Goal: Task Accomplishment & Management: Use online tool/utility

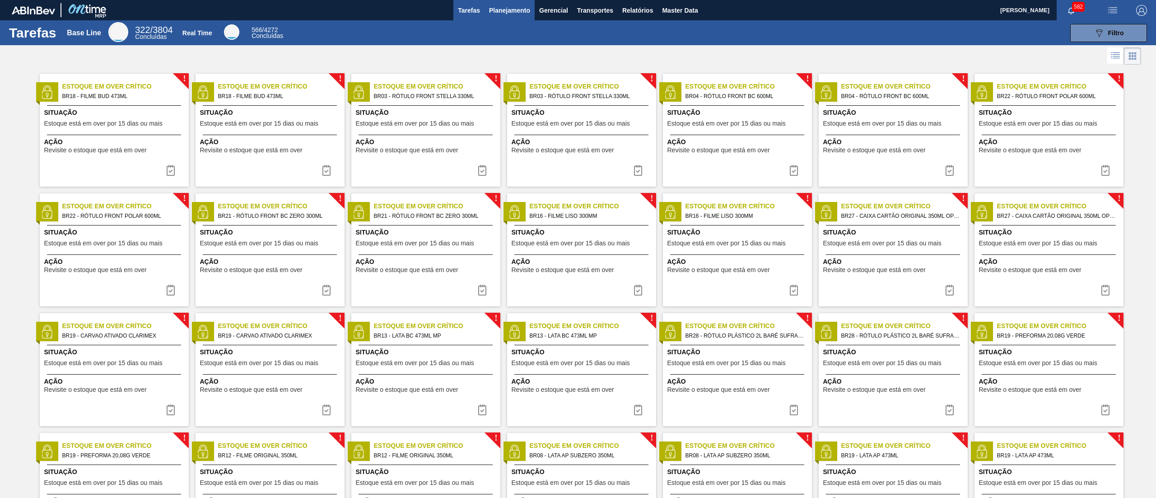
click at [521, 12] on span "Planejamento" at bounding box center [509, 10] width 41 height 11
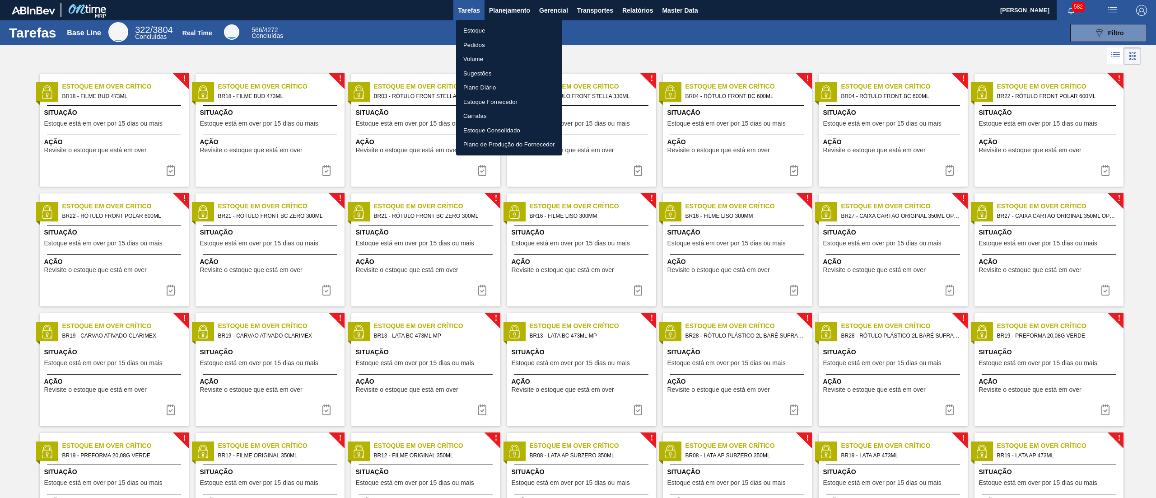
click at [503, 42] on li "Pedidos" at bounding box center [509, 45] width 106 height 14
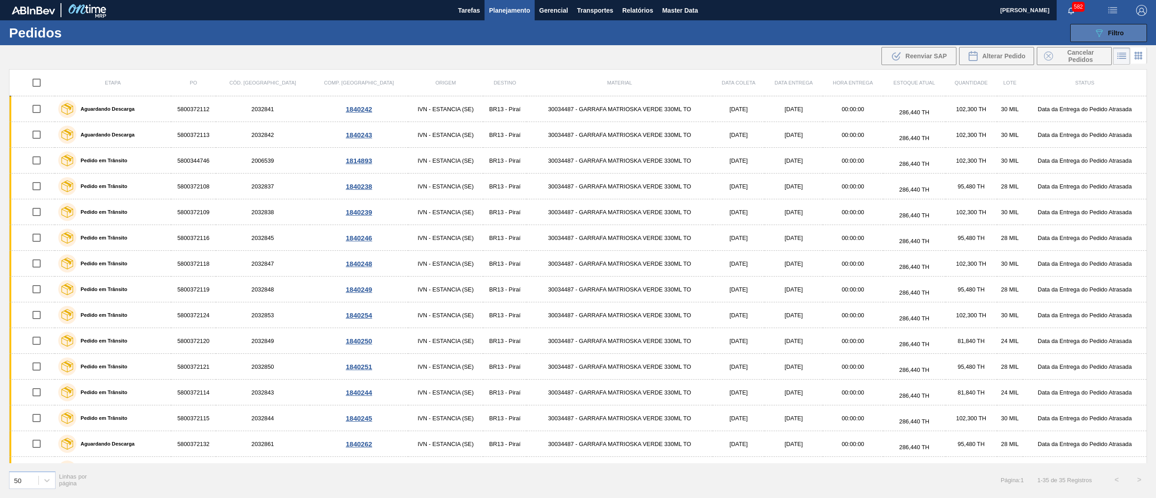
click at [1118, 26] on button "089F7B8B-B2A5-4AFE-B5C0-19BA573D28AC Filtro" at bounding box center [1109, 33] width 77 height 18
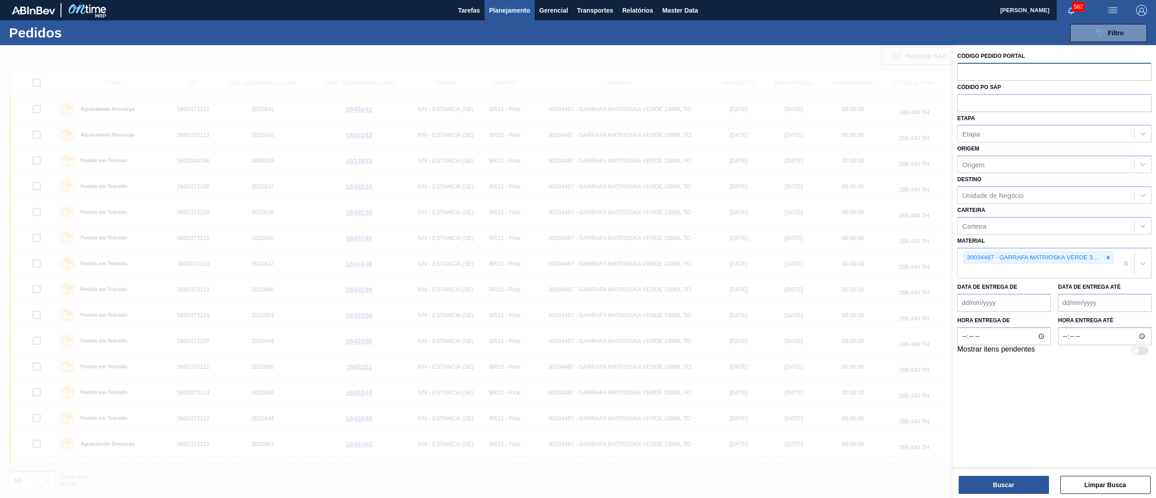
click at [997, 72] on input "text" at bounding box center [1055, 71] width 194 height 17
paste input "text"
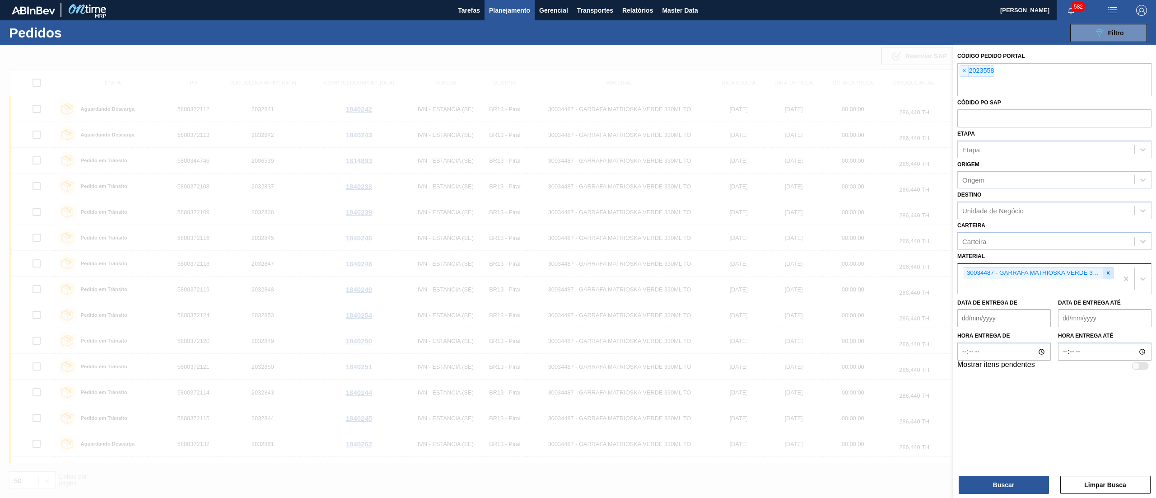
click at [1112, 274] on div at bounding box center [1109, 272] width 10 height 11
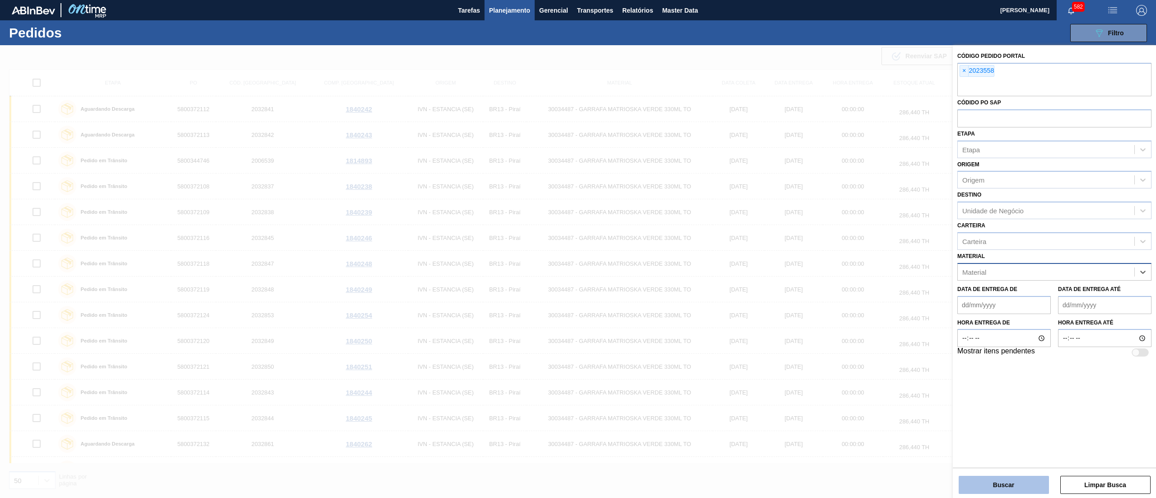
click at [985, 490] on button "Buscar" at bounding box center [1004, 485] width 90 height 18
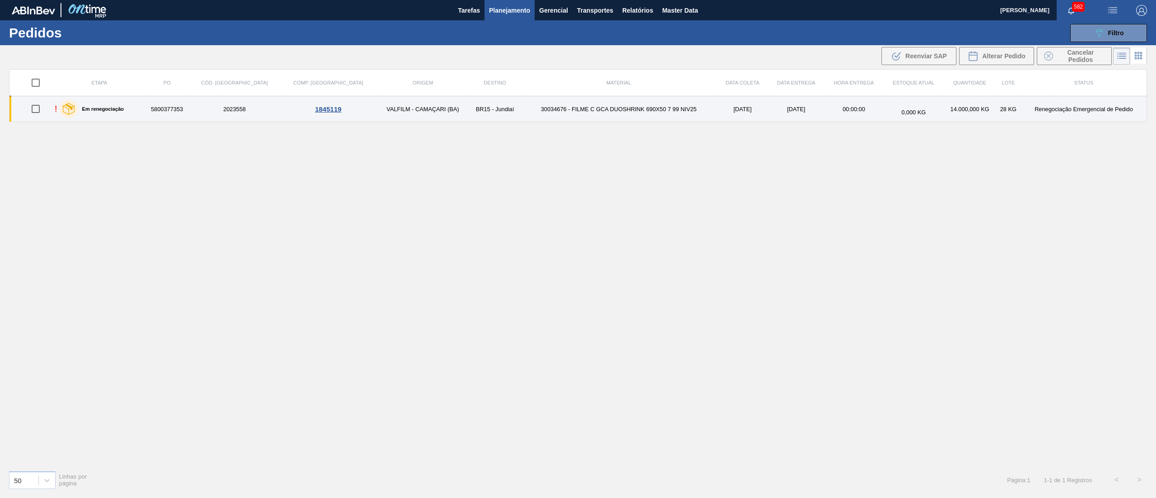
click at [520, 117] on td "30034676 - FILME C GCA DUOSHRINK 690X50 7 99 NIV25" at bounding box center [618, 109] width 197 height 26
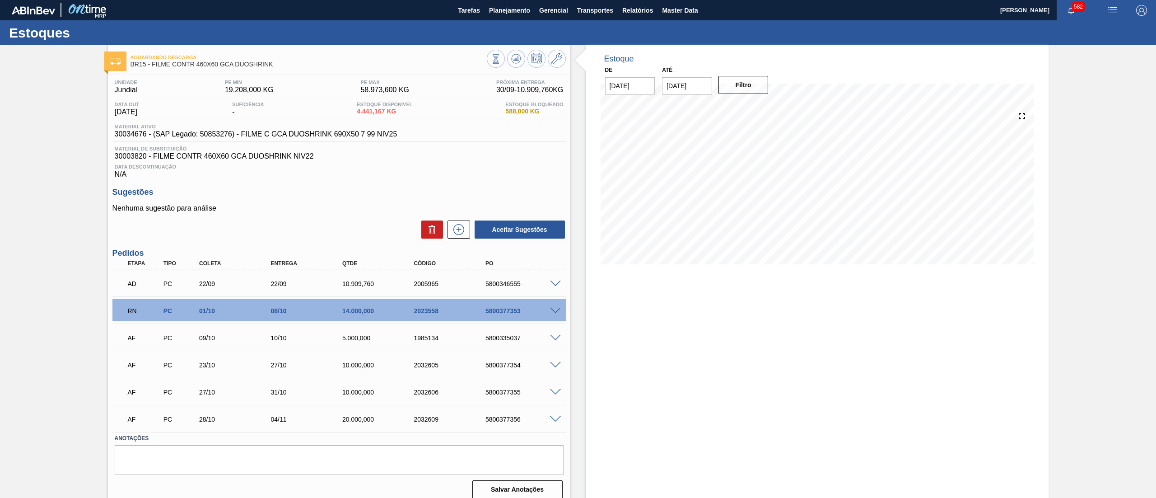
click at [557, 309] on span at bounding box center [555, 311] width 11 height 7
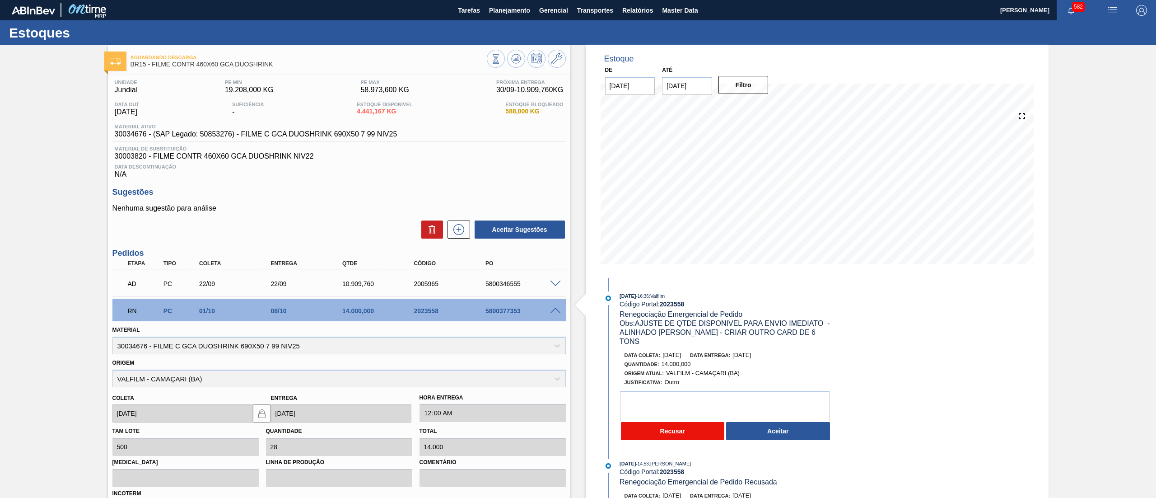
click at [664, 426] on button "Recusar" at bounding box center [673, 431] width 104 height 18
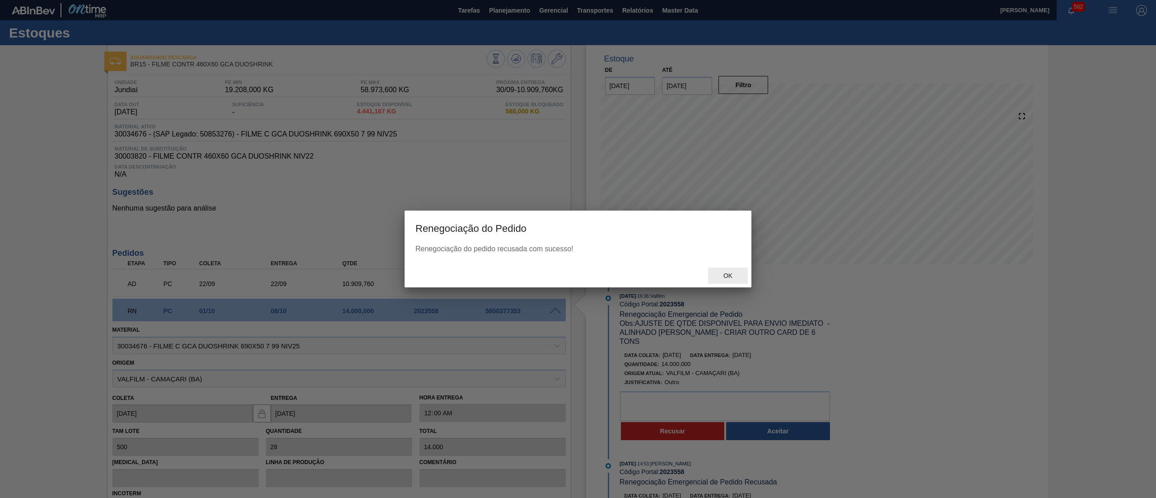
click at [728, 282] on div "Ok" at bounding box center [728, 275] width 40 height 17
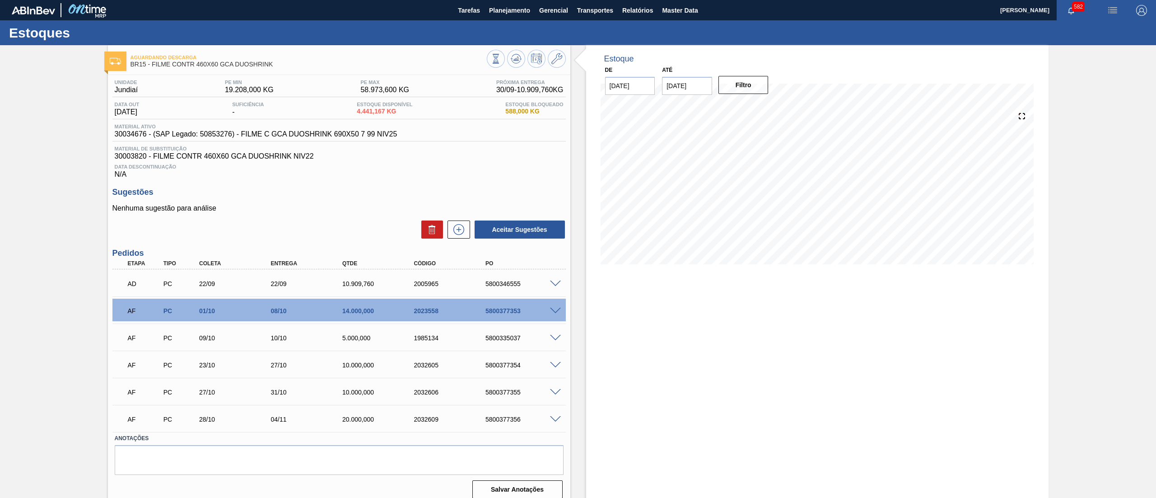
click at [553, 313] on span at bounding box center [555, 311] width 11 height 7
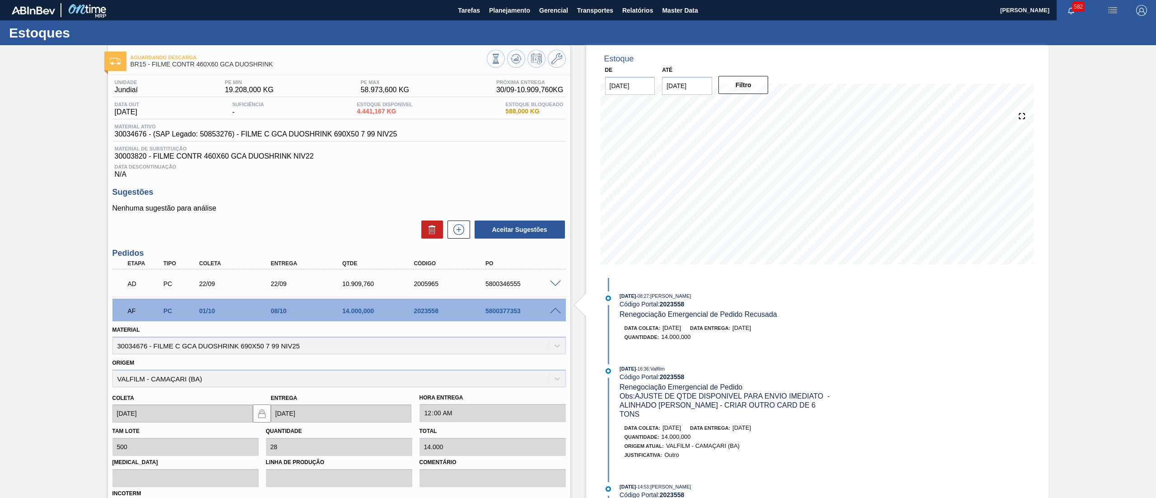
scroll to position [228, 0]
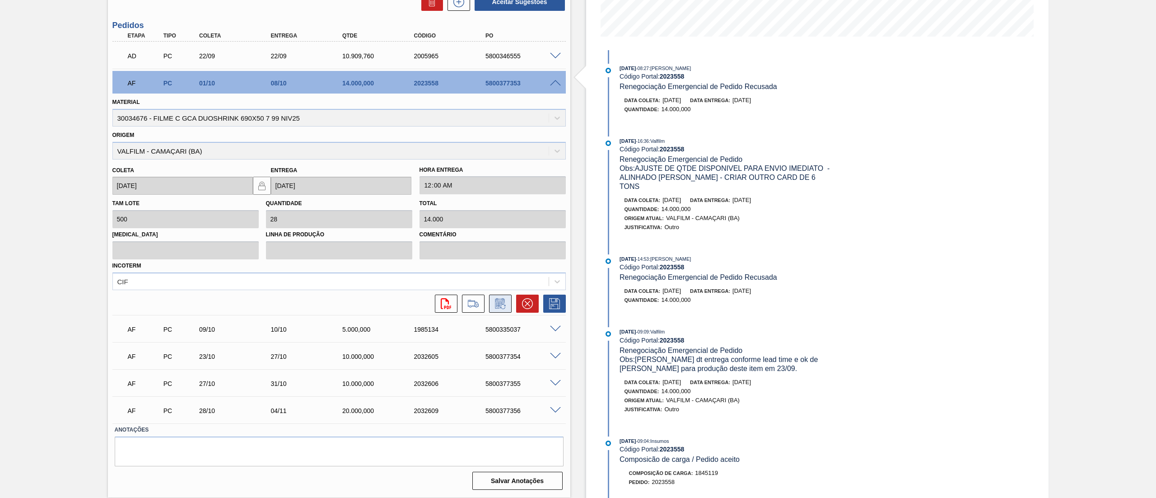
click at [501, 308] on icon at bounding box center [500, 303] width 14 height 11
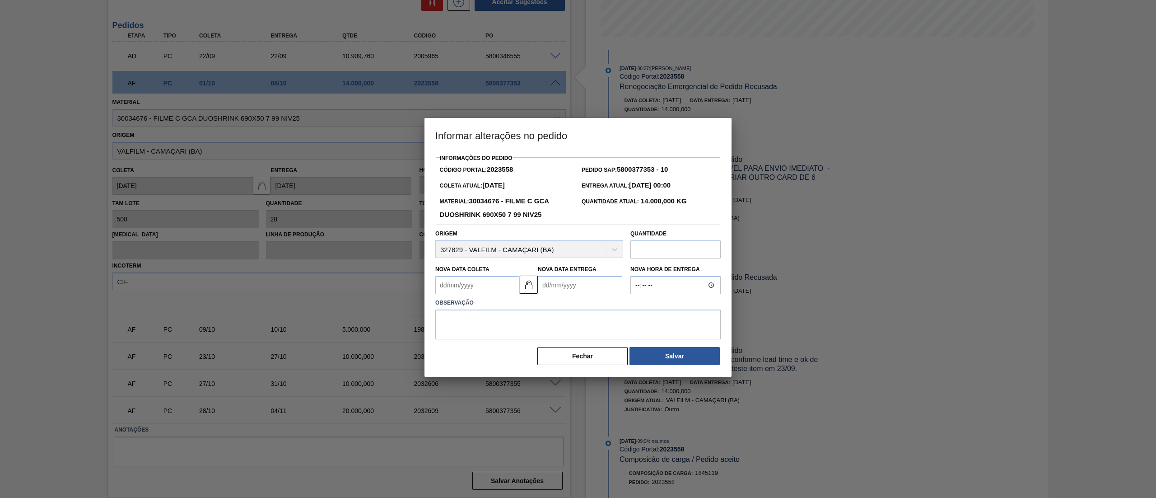
click at [691, 253] on input "text" at bounding box center [676, 249] width 90 height 18
type input "6"
click at [575, 361] on button "Fechar" at bounding box center [583, 356] width 90 height 18
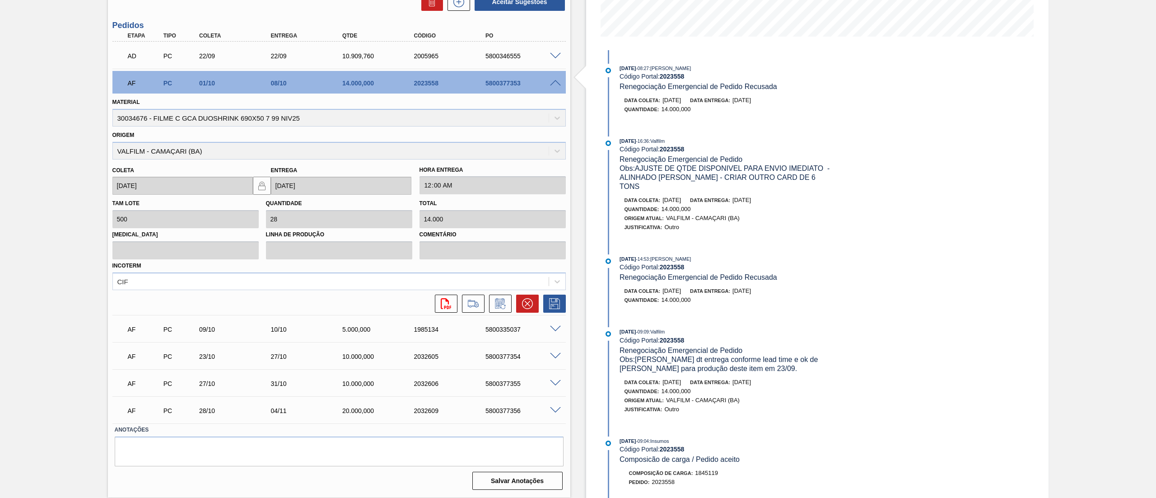
click at [559, 80] on span at bounding box center [555, 83] width 11 height 7
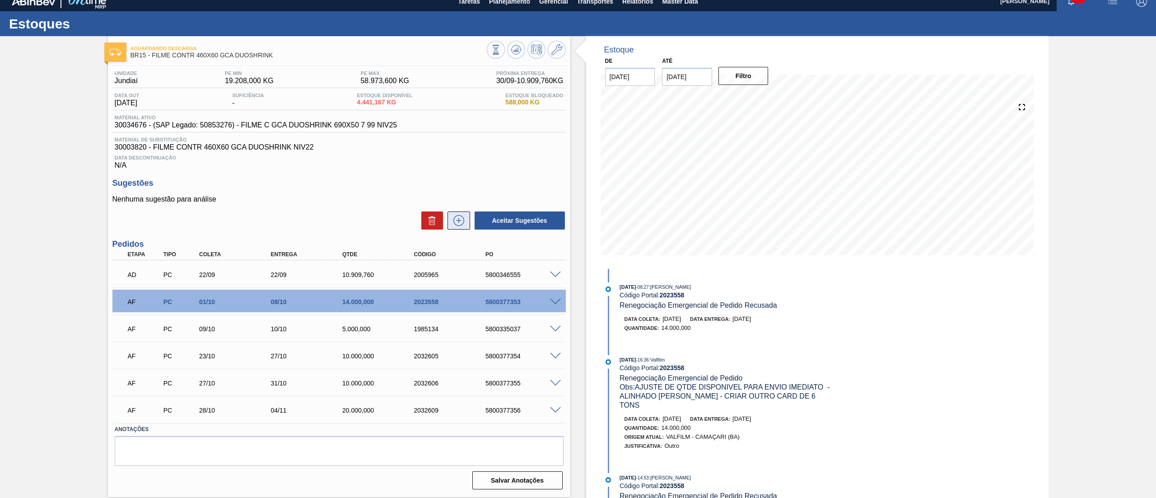
click at [461, 223] on icon at bounding box center [459, 220] width 14 height 11
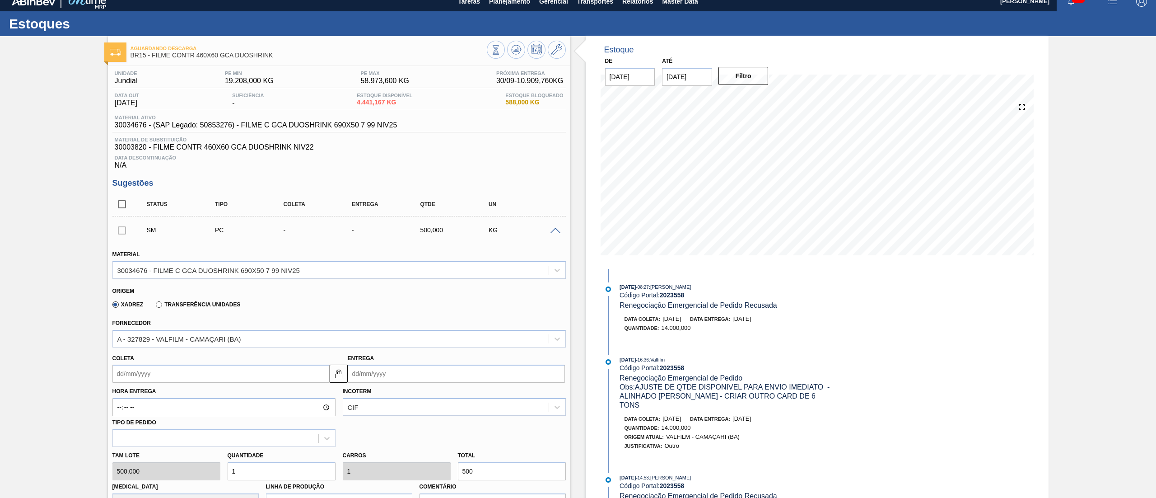
click at [241, 381] on input "Coleta" at bounding box center [220, 374] width 217 height 18
click at [211, 262] on button "Next Month" at bounding box center [214, 260] width 6 height 6
click at [139, 331] on div "20" at bounding box center [137, 333] width 12 height 12
type input "[DATE]"
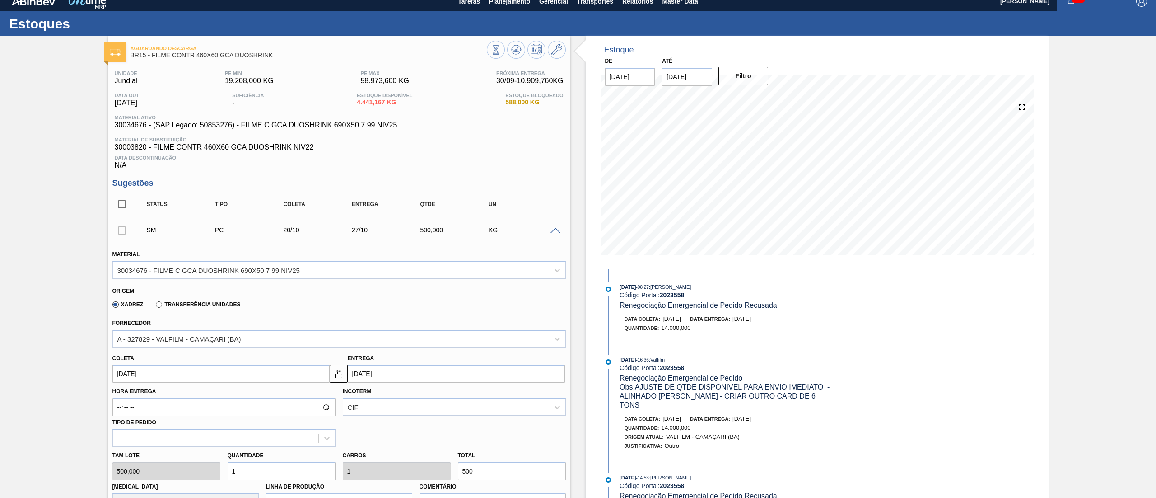
scroll to position [416, 0]
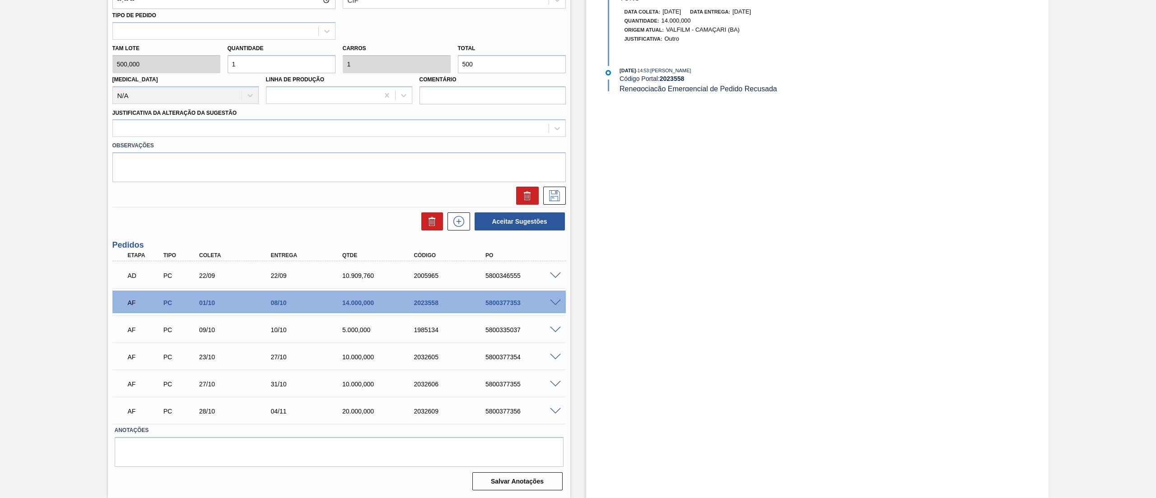
click at [197, 66] on div "[PERSON_NAME] 500,000 Quantidade 1 Carros 1 Total 500 [MEDICAL_DATA] N/A Linha …" at bounding box center [339, 72] width 461 height 65
type input "12"
type input "6.000"
type input "12"
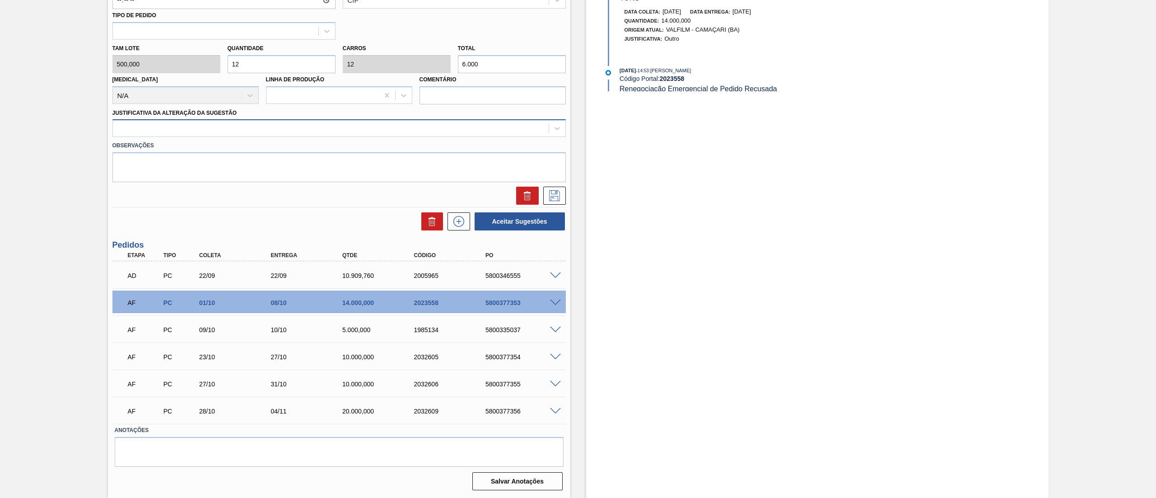
click at [233, 129] on div at bounding box center [331, 128] width 436 height 13
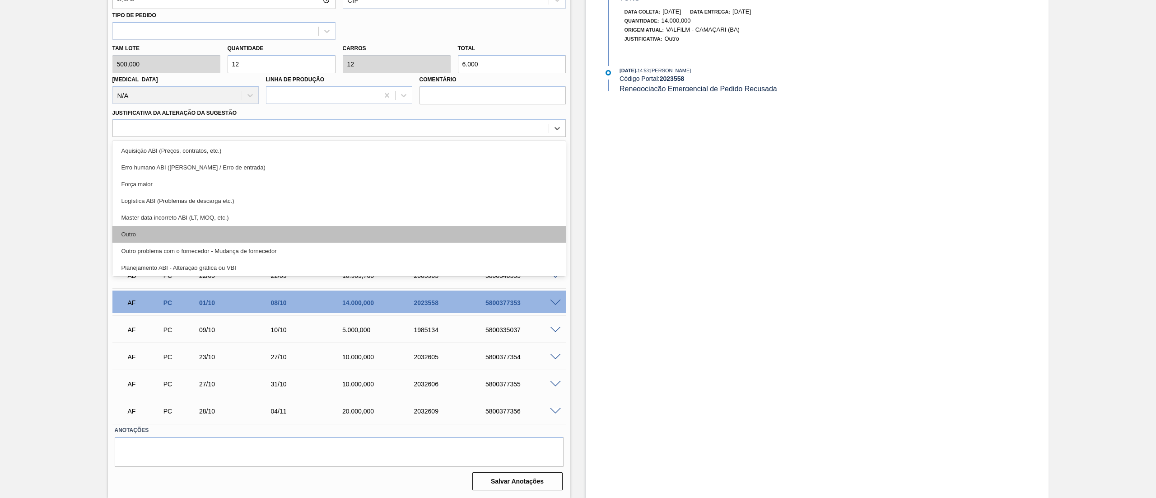
click at [188, 232] on div "Outro" at bounding box center [339, 234] width 454 height 17
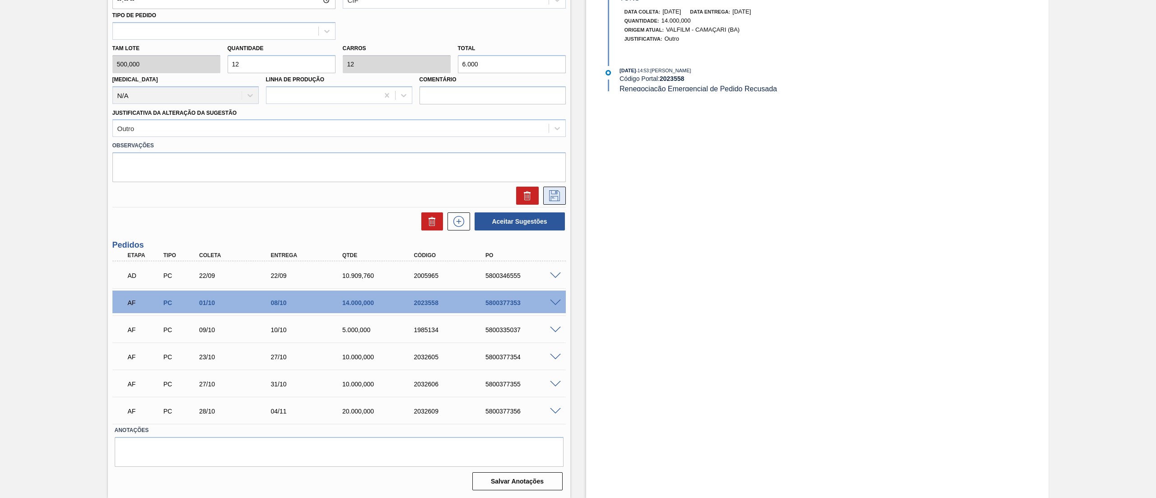
click at [549, 197] on icon at bounding box center [554, 195] width 11 height 11
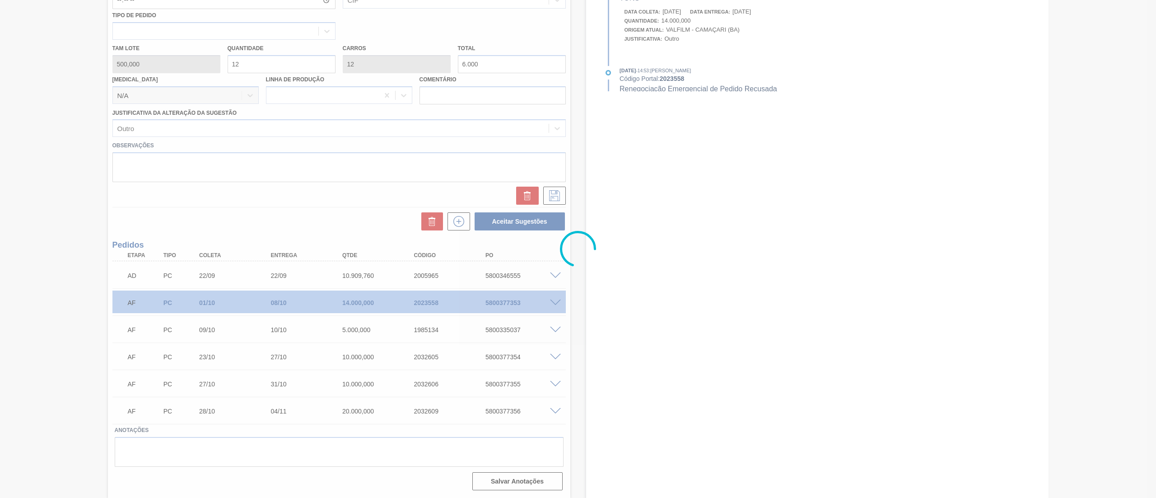
scroll to position [46, 0]
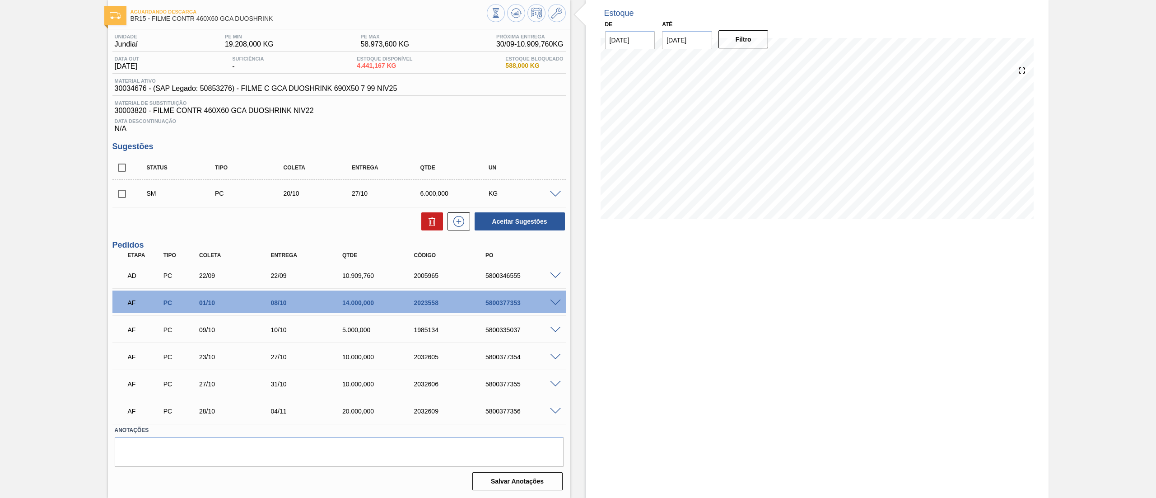
click at [121, 200] on input "checkbox" at bounding box center [121, 193] width 19 height 19
click at [546, 223] on button "Aceitar Sugestões" at bounding box center [520, 221] width 90 height 18
checkbox input "false"
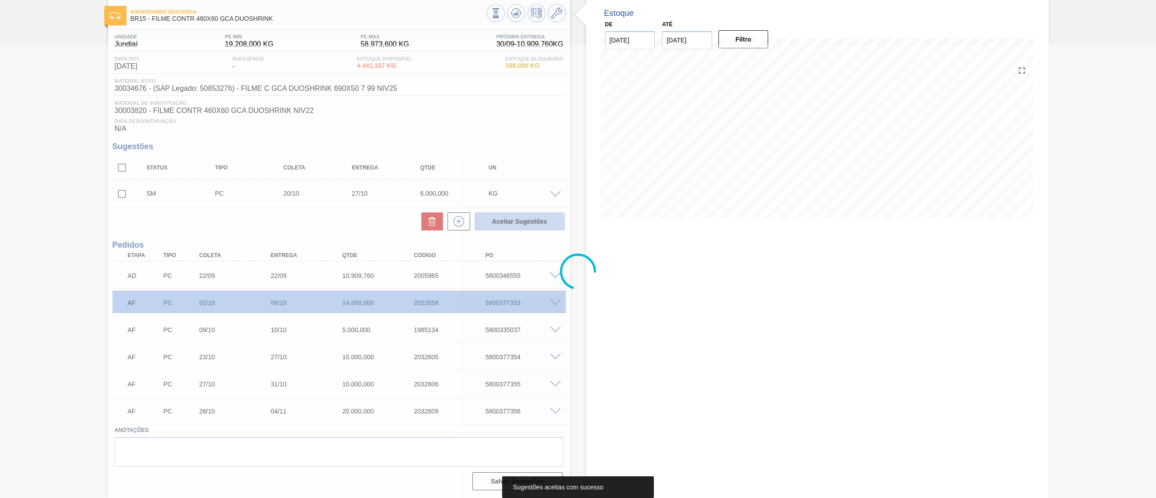
scroll to position [36, 0]
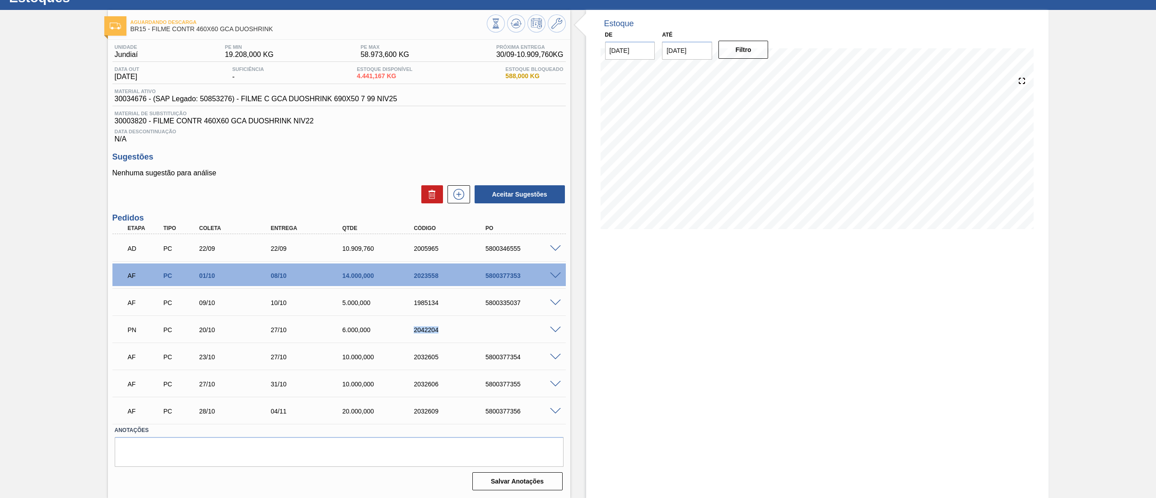
drag, startPoint x: 438, startPoint y: 331, endPoint x: 396, endPoint y: 331, distance: 41.6
click at [396, 331] on div "PN PC 20/10 27/10 6.000,000 2042204" at bounding box center [337, 329] width 430 height 18
copy div "2042204"
click at [557, 275] on span at bounding box center [555, 275] width 11 height 7
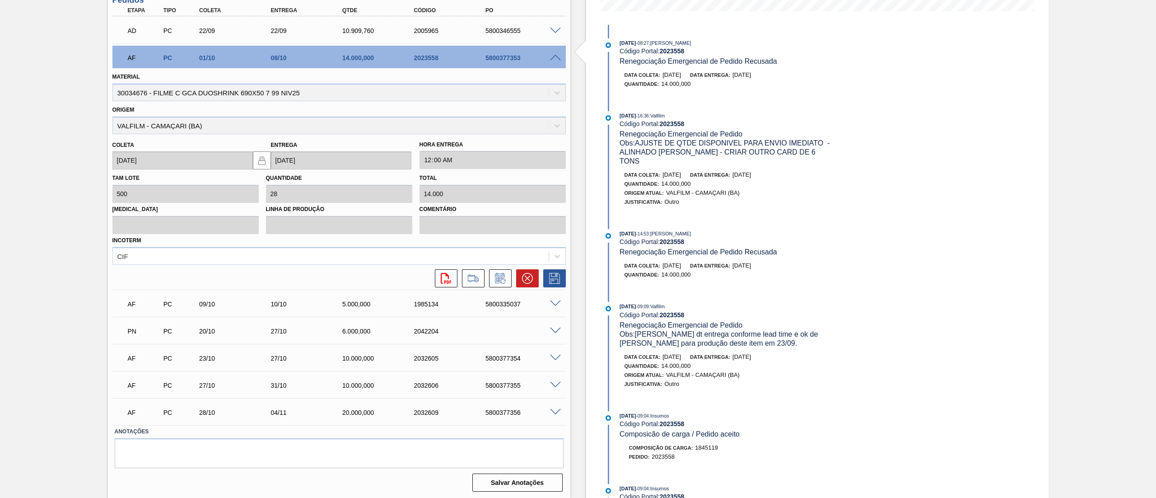
scroll to position [255, 0]
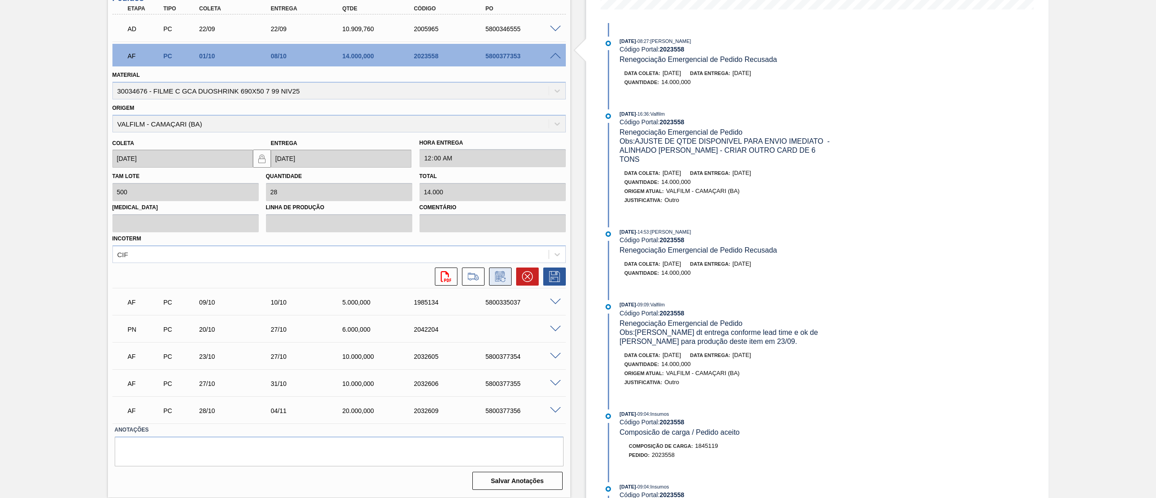
click at [504, 274] on icon at bounding box center [500, 276] width 14 height 11
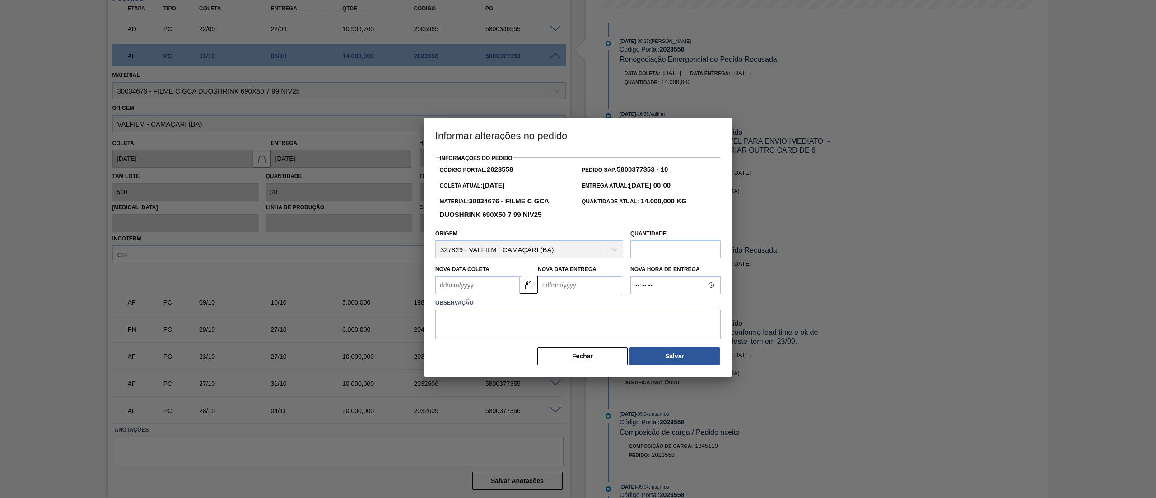
click at [676, 251] on input "text" at bounding box center [676, 249] width 90 height 18
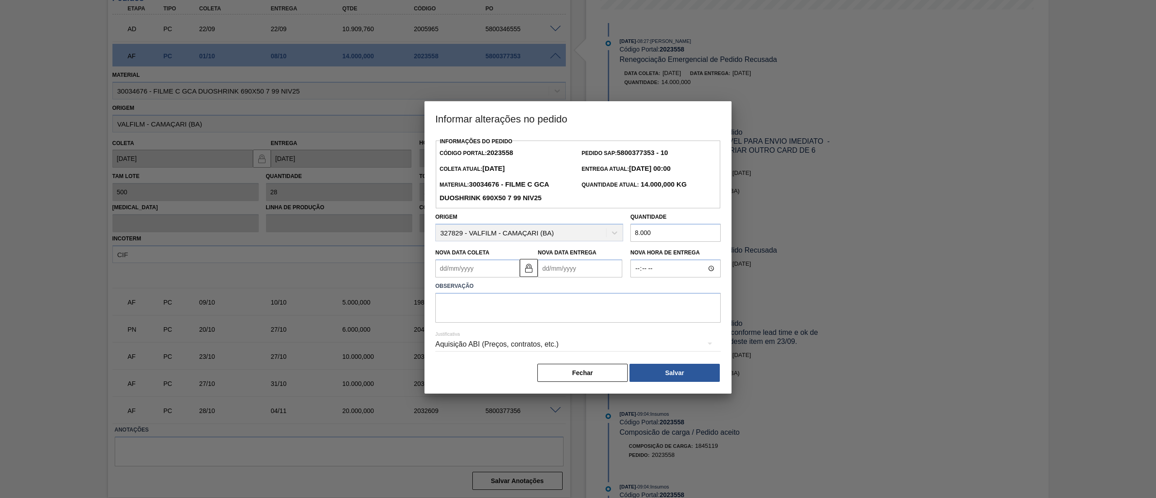
type input "8.000"
click at [608, 313] on textarea at bounding box center [577, 308] width 285 height 30
paste textarea "2042204"
type textarea "alteraççao de volume com card 2042204"
click at [649, 367] on button "Salvar" at bounding box center [675, 373] width 90 height 18
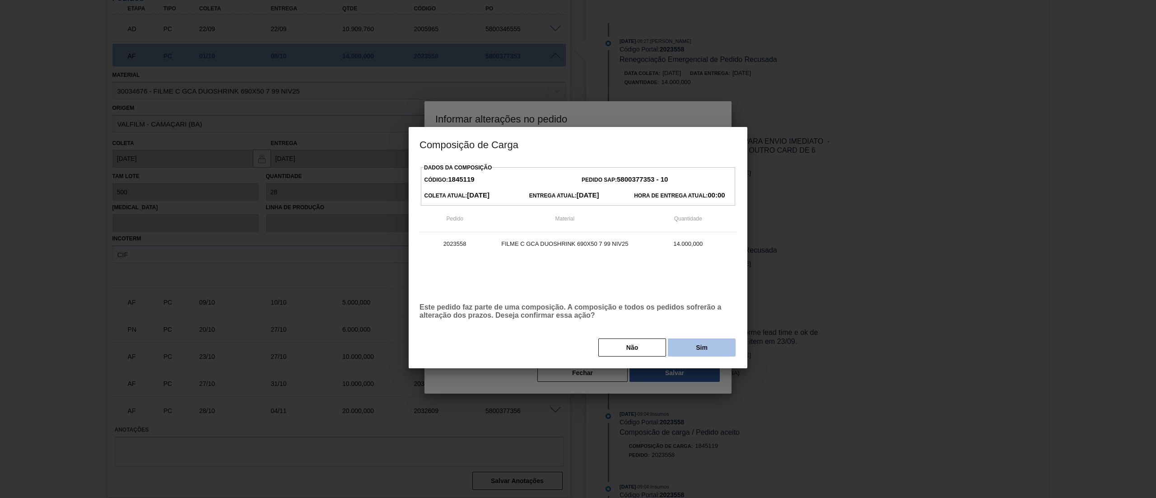
click at [702, 343] on button "Sim" at bounding box center [702, 347] width 68 height 18
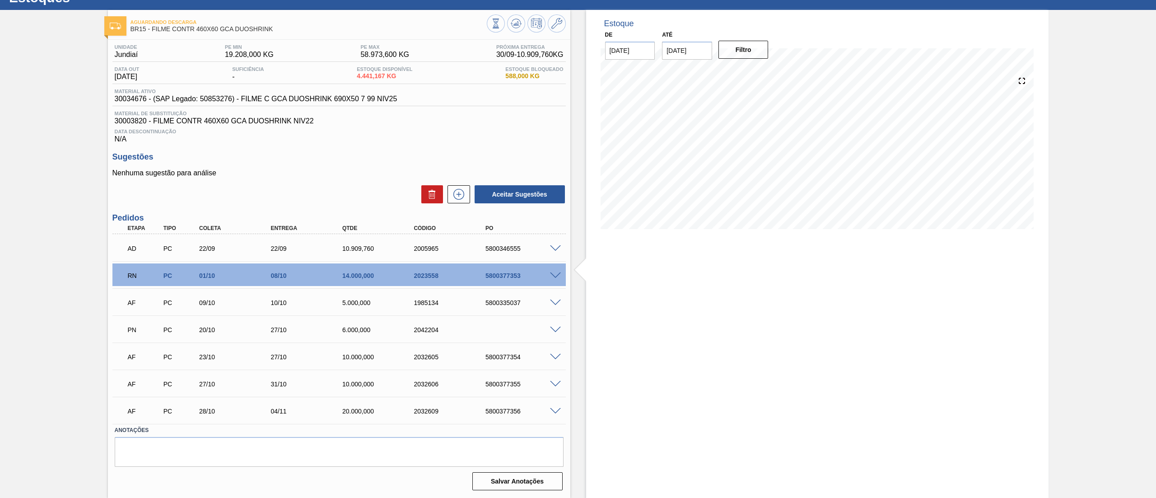
scroll to position [0, 0]
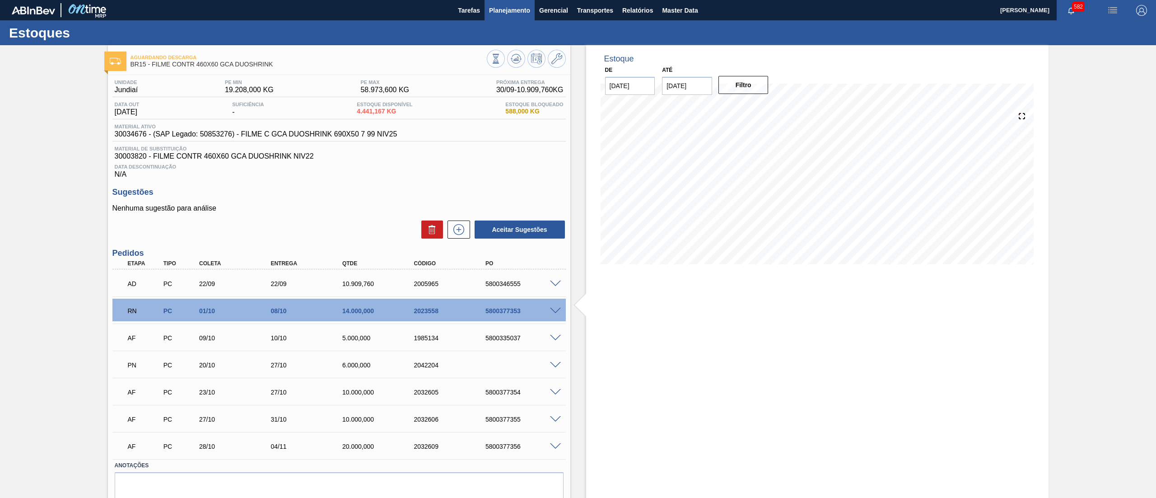
click at [503, 16] on button "Planejamento" at bounding box center [510, 10] width 50 height 20
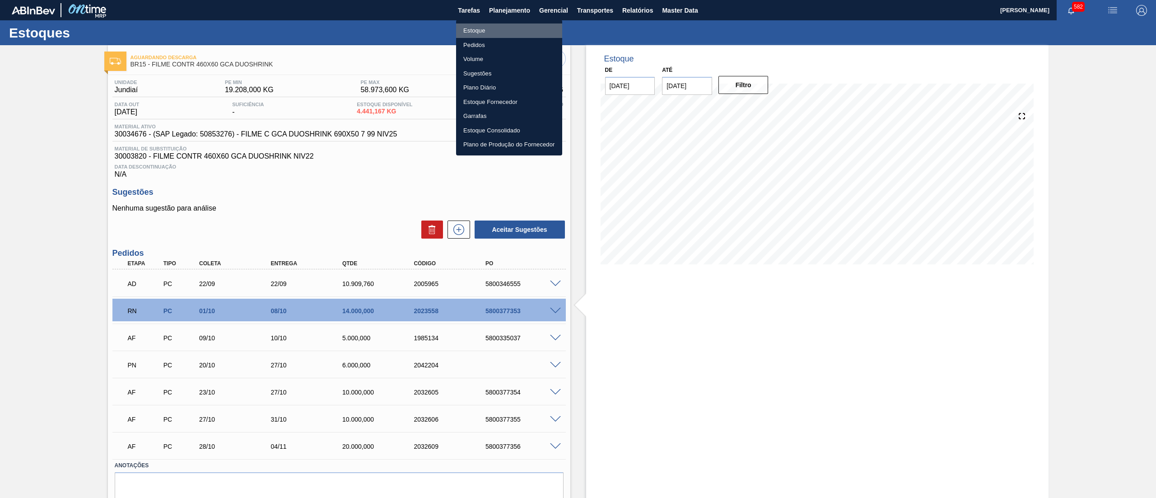
click at [507, 25] on li "Estoque" at bounding box center [509, 30] width 106 height 14
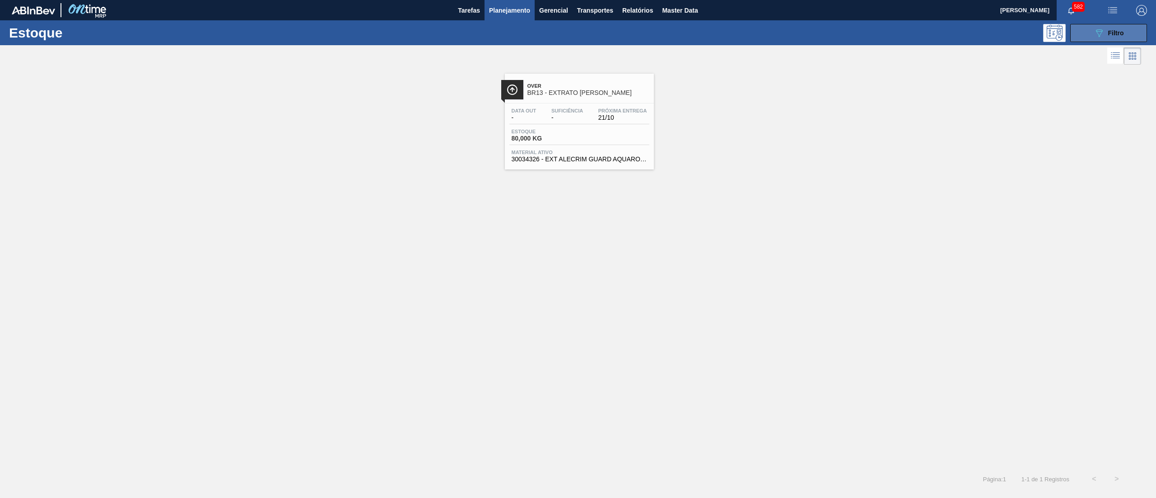
click at [1092, 35] on button "089F7B8B-B2A5-4AFE-B5C0-19BA573D28AC Filtro" at bounding box center [1109, 33] width 77 height 18
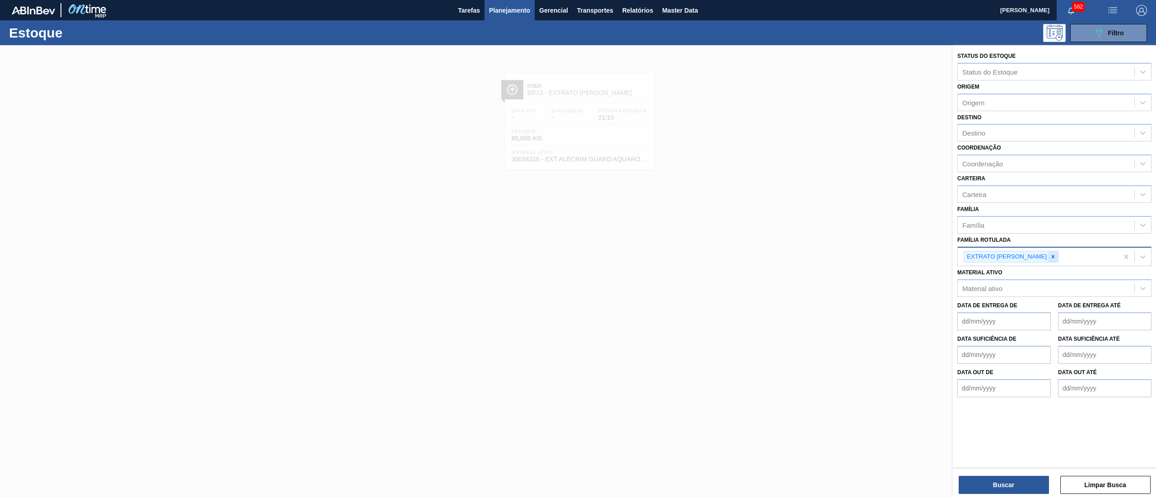
click at [1050, 254] on icon at bounding box center [1053, 256] width 6 height 6
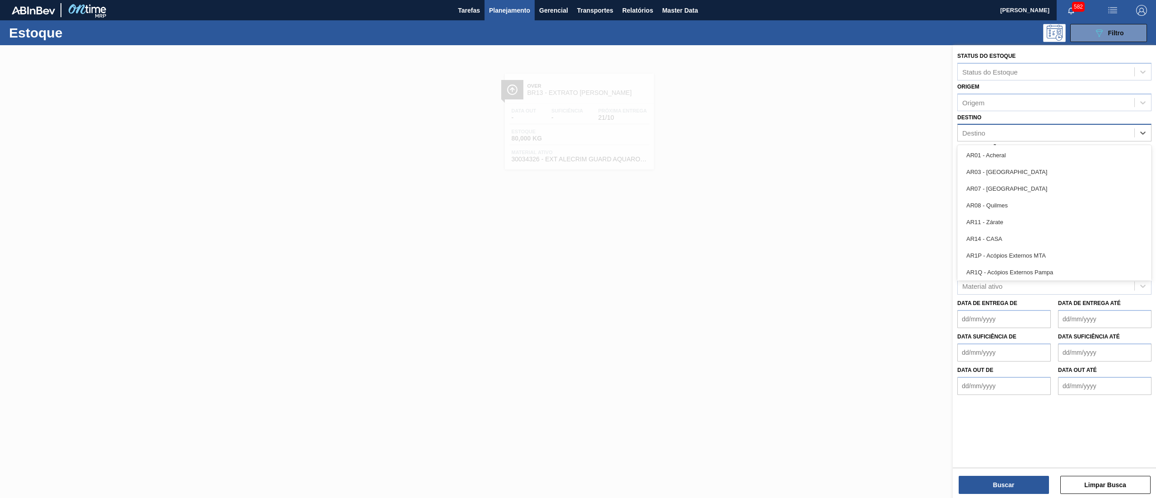
click at [996, 133] on div "Destino" at bounding box center [1046, 132] width 177 height 13
type input "16"
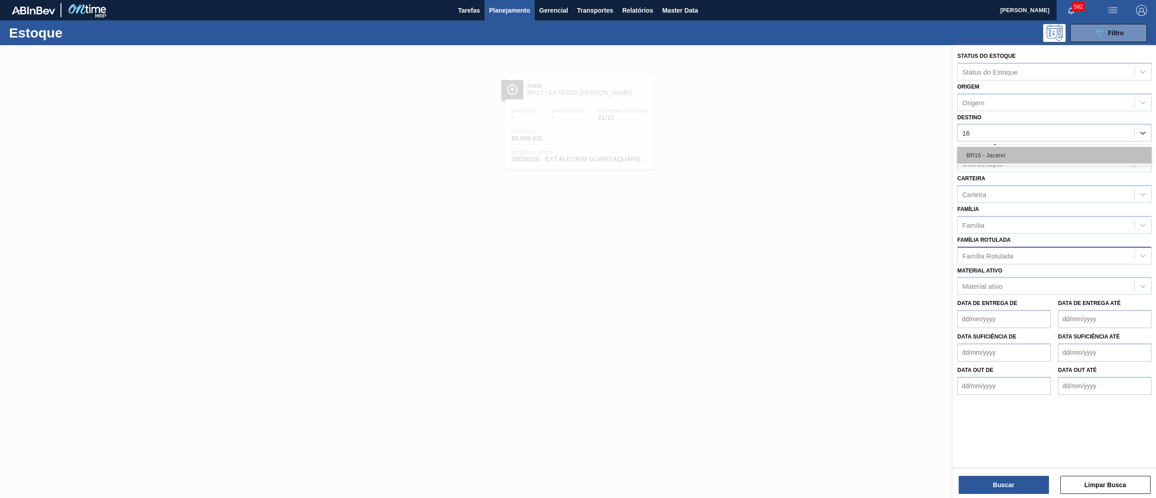
click at [1011, 147] on div "BR16 - Jacareí" at bounding box center [1055, 155] width 194 height 17
click at [1003, 225] on div "Família" at bounding box center [1046, 226] width 177 height 13
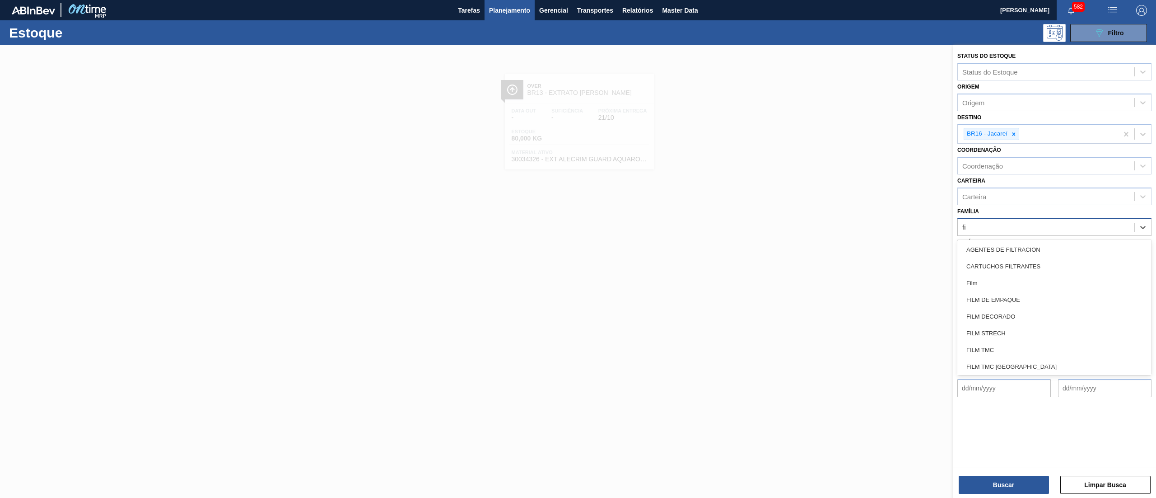
type input "fil"
click at [1027, 252] on div "Filme Decorado" at bounding box center [1055, 247] width 194 height 17
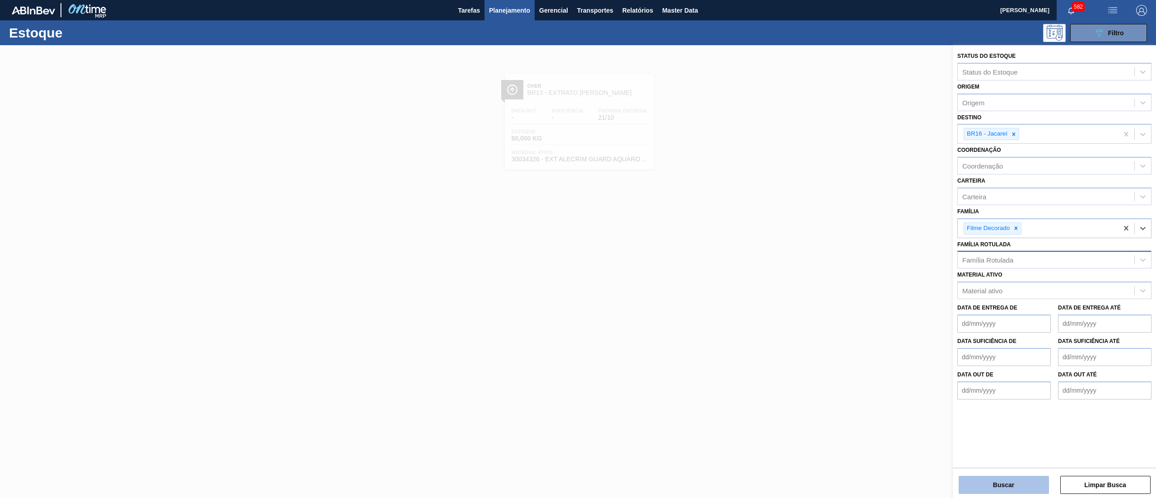
click at [977, 481] on button "Buscar" at bounding box center [1004, 485] width 90 height 18
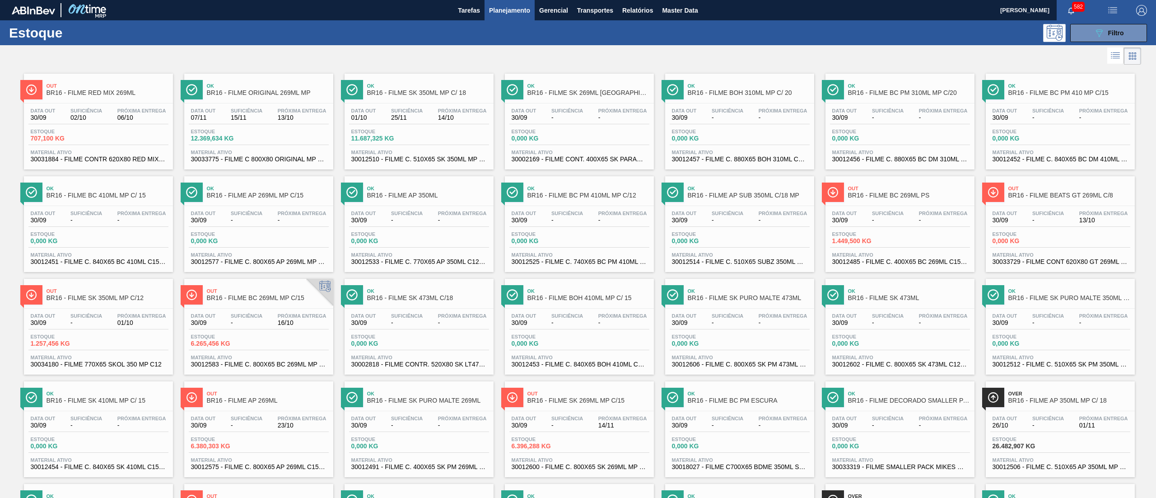
scroll to position [414, 0]
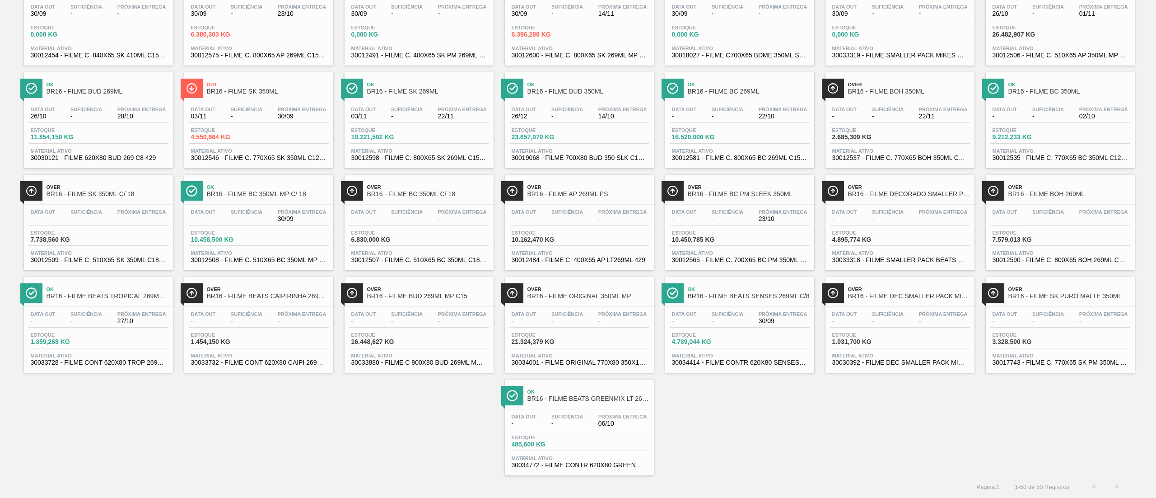
click at [745, 364] on span "30034414 - FILME CONTR 620X80 SENSES GARM 269ML" at bounding box center [740, 362] width 136 height 7
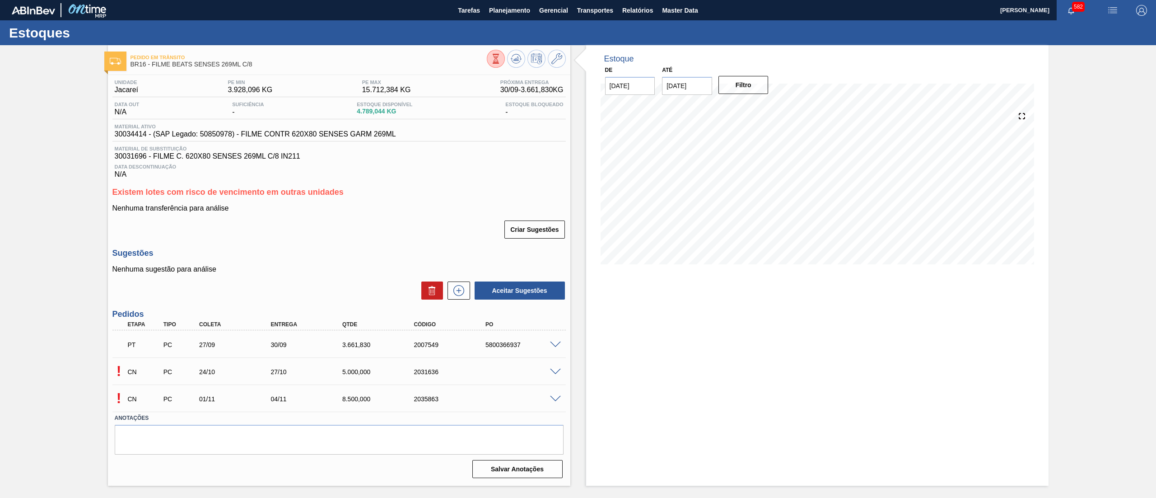
click at [497, 54] on icon at bounding box center [495, 58] width 5 height 9
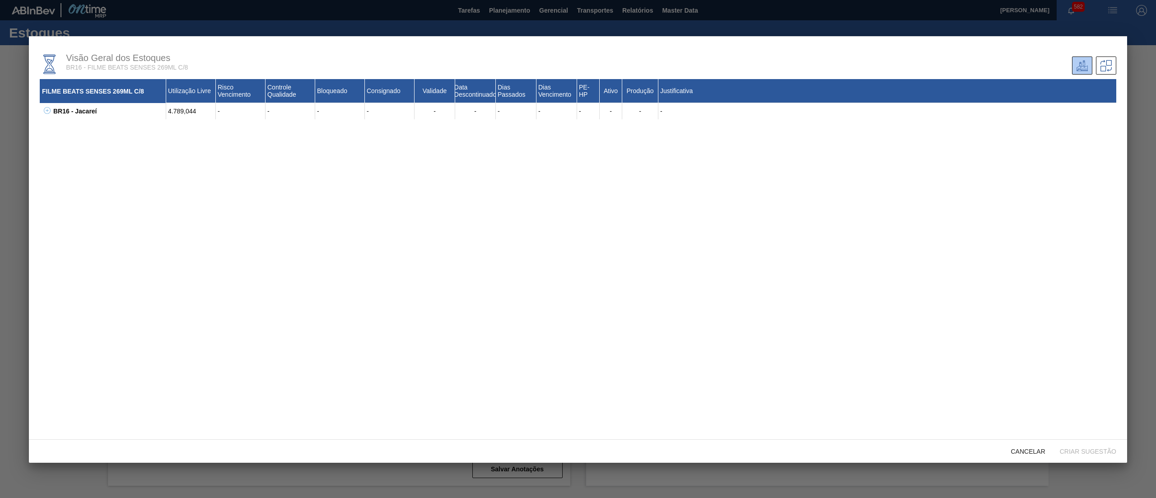
click at [44, 110] on icon at bounding box center [47, 110] width 7 height 7
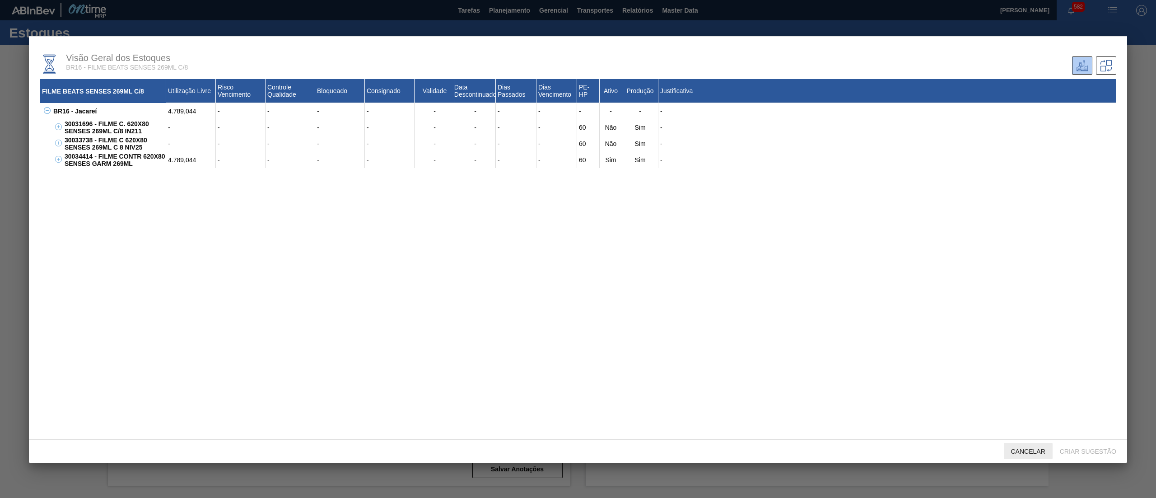
click at [1016, 448] on span "Cancelar" at bounding box center [1028, 451] width 49 height 7
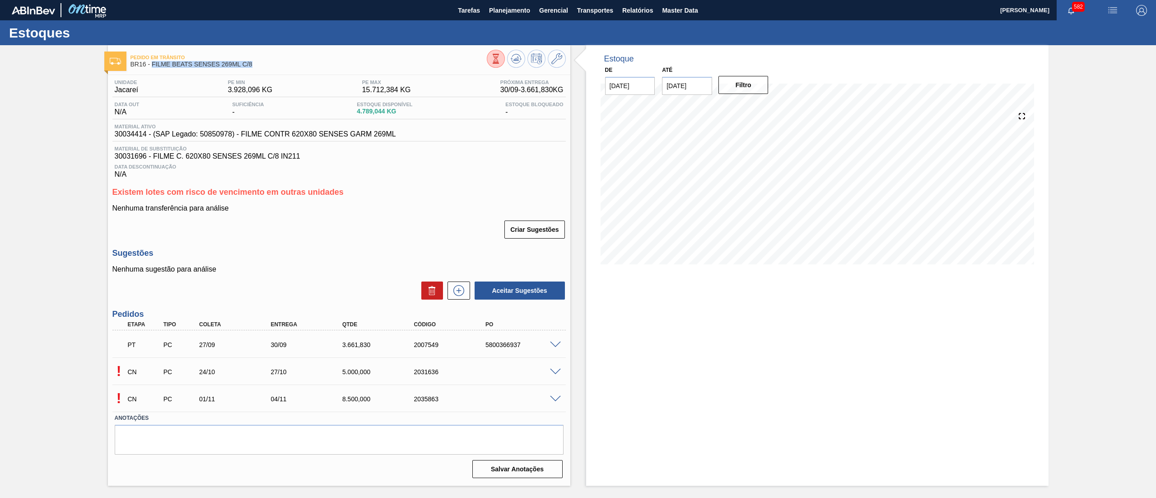
drag, startPoint x: 252, startPoint y: 62, endPoint x: 151, endPoint y: 68, distance: 101.3
click at [151, 68] on div "Pedido [PERSON_NAME] BR16 - FILME BEATS SENSES 269ML C/8" at bounding box center [309, 61] width 356 height 20
copy span "FILME BEATS SENSES 269ML C/8"
click at [509, 7] on span "Planejamento" at bounding box center [509, 10] width 41 height 11
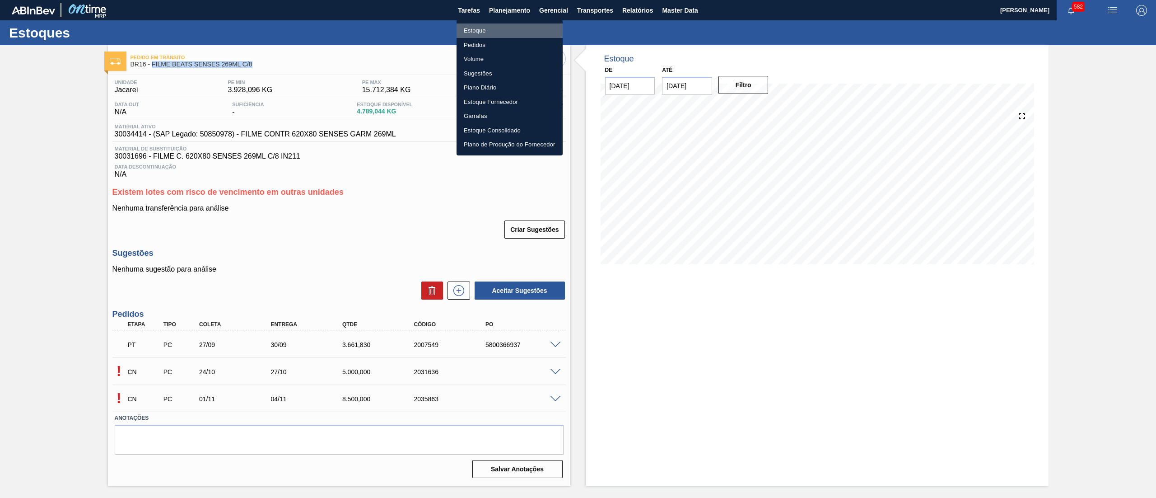
click at [496, 30] on li "Estoque" at bounding box center [510, 30] width 106 height 14
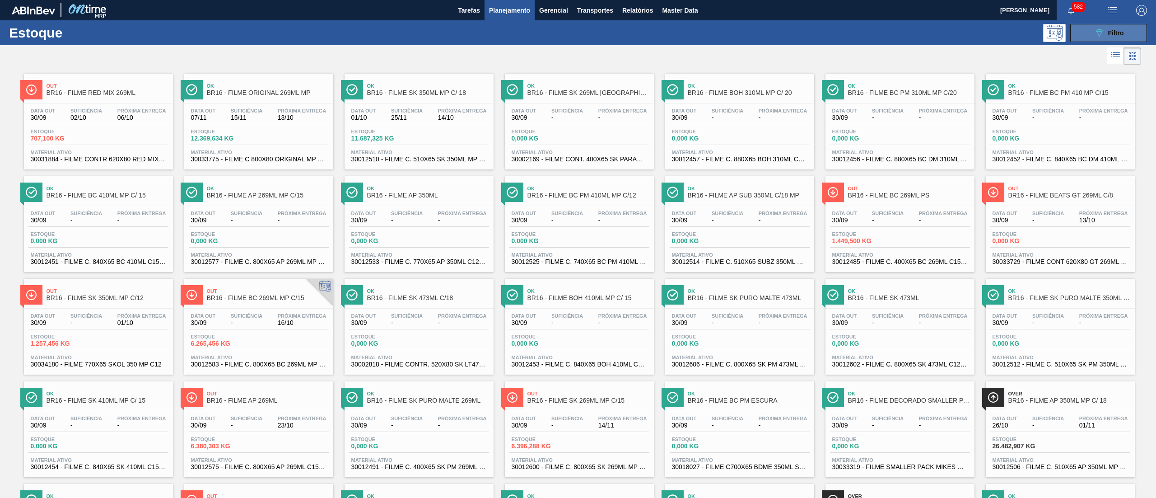
click at [1099, 36] on icon "089F7B8B-B2A5-4AFE-B5C0-19BA573D28AC" at bounding box center [1099, 33] width 11 height 11
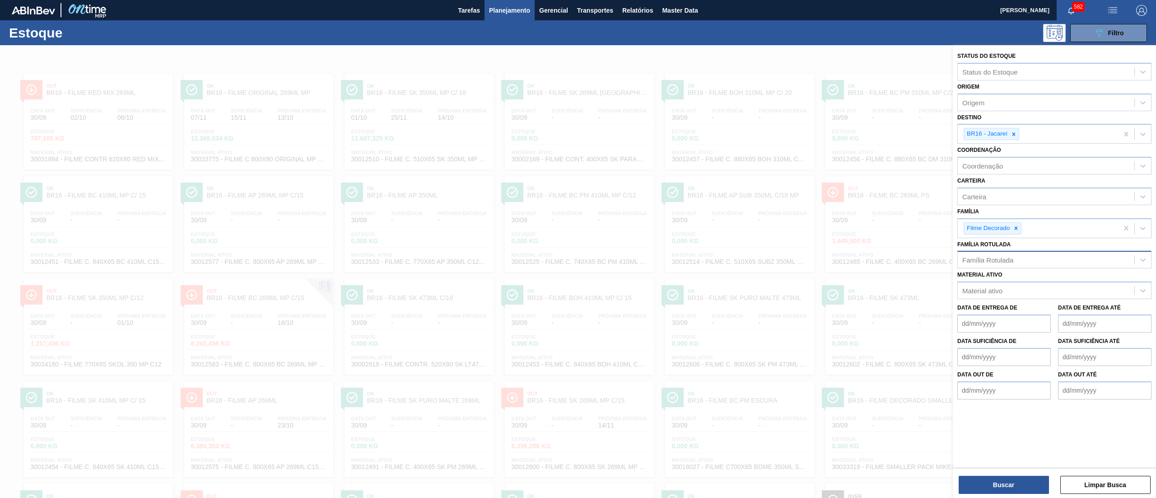
click at [1008, 258] on div "Família Rotulada" at bounding box center [988, 260] width 51 height 8
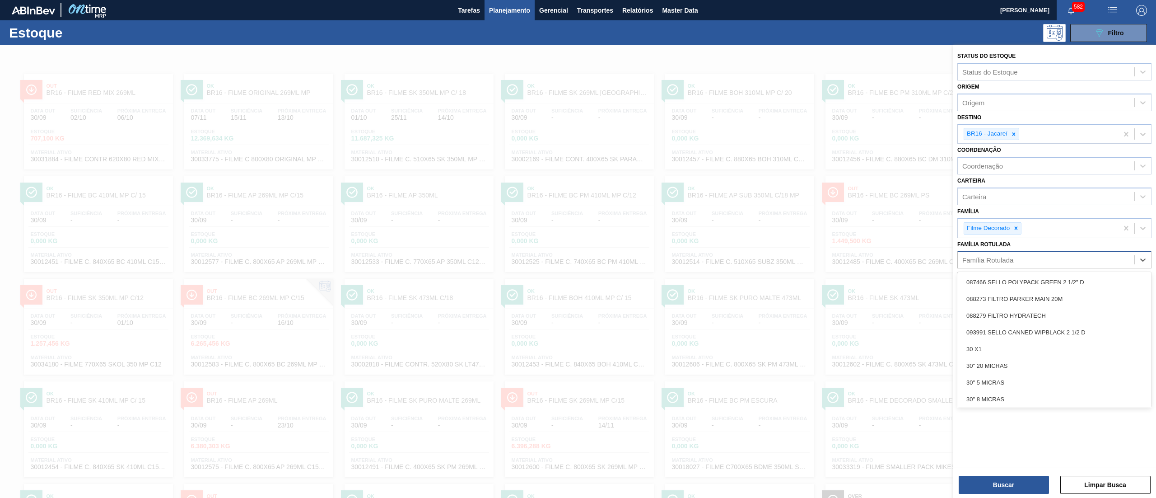
paste Rotulada "FILME BEATS SENSES 269ML C/8"
type Rotulada "FILME BEATS SENSES 269ML C/8"
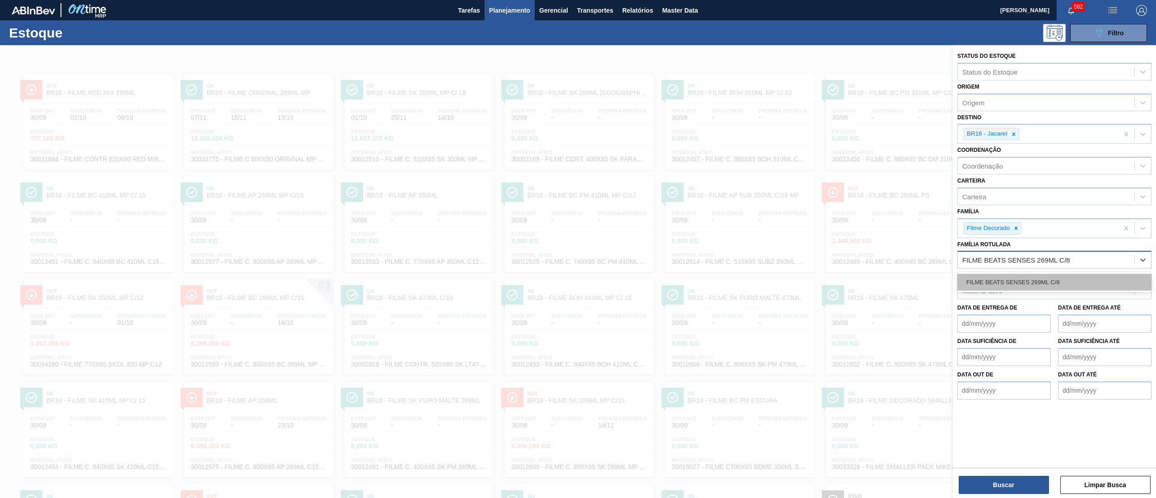
click at [1015, 278] on div "FILME BEATS SENSES 269ML C/8" at bounding box center [1055, 282] width 194 height 17
click at [1011, 132] on icon at bounding box center [1014, 134] width 6 height 6
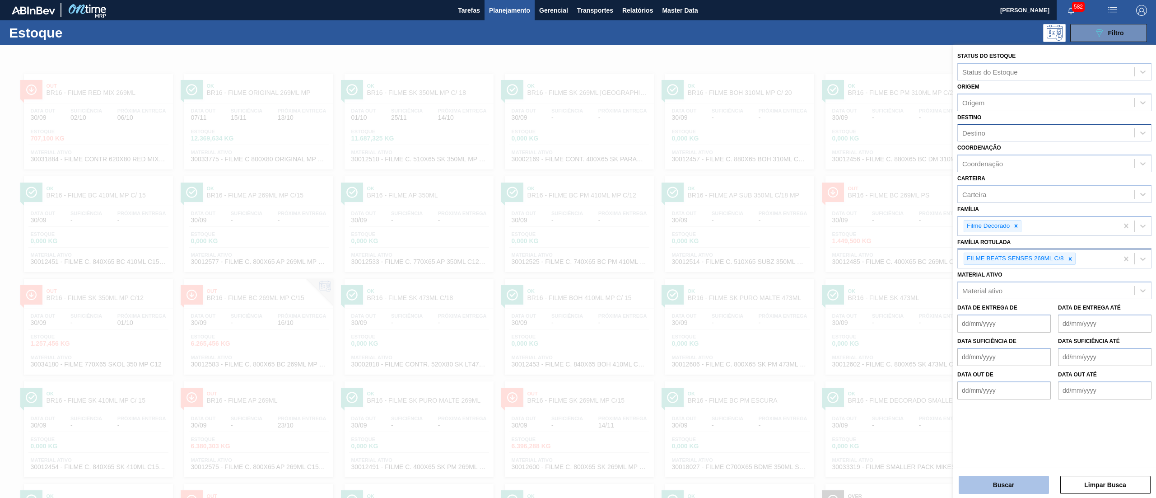
click at [971, 478] on button "Buscar" at bounding box center [1004, 485] width 90 height 18
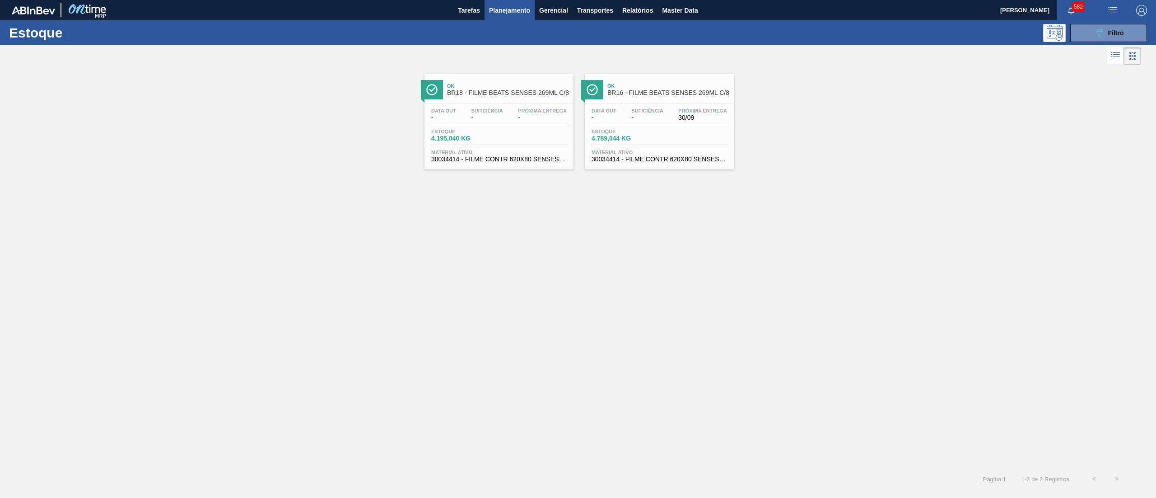
click at [534, 130] on div "Estoque 4.195,040 KG" at bounding box center [499, 137] width 140 height 16
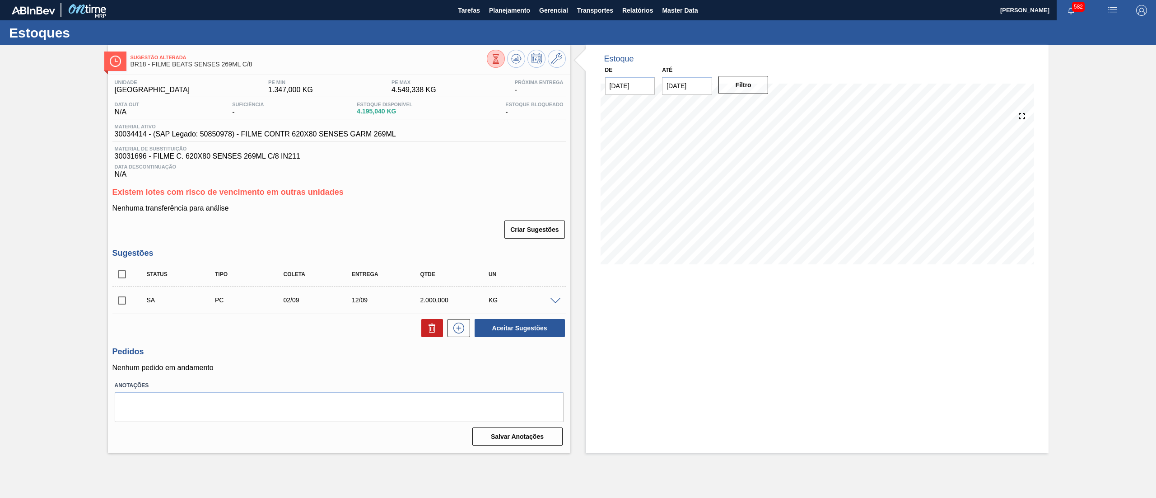
click at [497, 55] on icon at bounding box center [496, 59] width 10 height 10
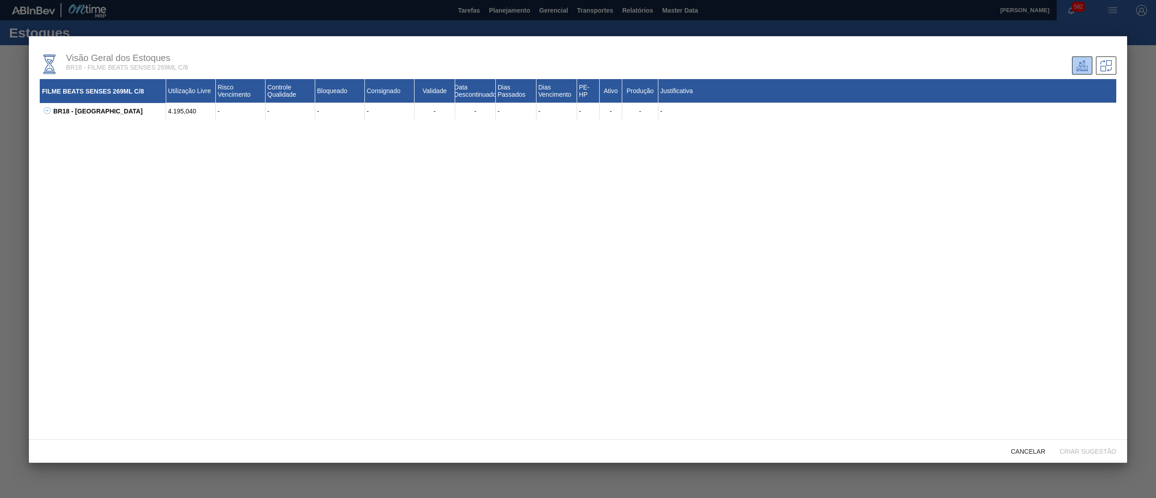
click at [47, 110] on icon at bounding box center [47, 110] width 0 height 3
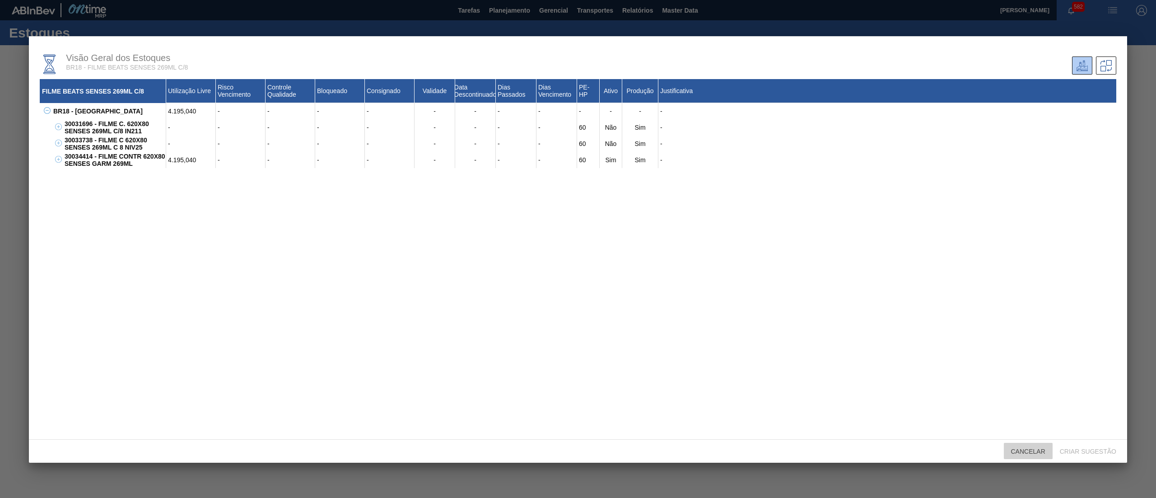
click at [1033, 455] on div "Cancelar" at bounding box center [1028, 451] width 49 height 17
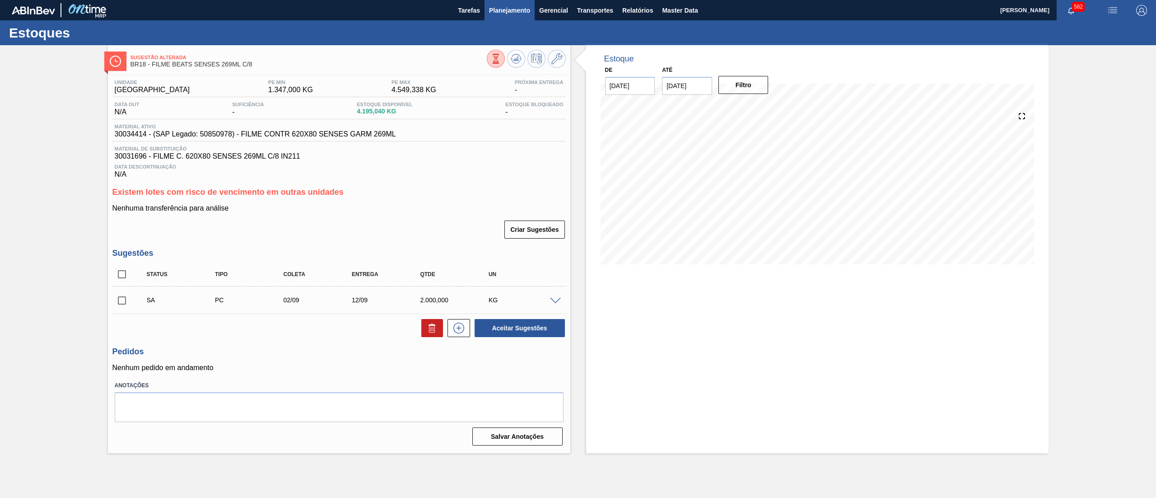
click at [496, 9] on span "Planejamento" at bounding box center [509, 10] width 41 height 11
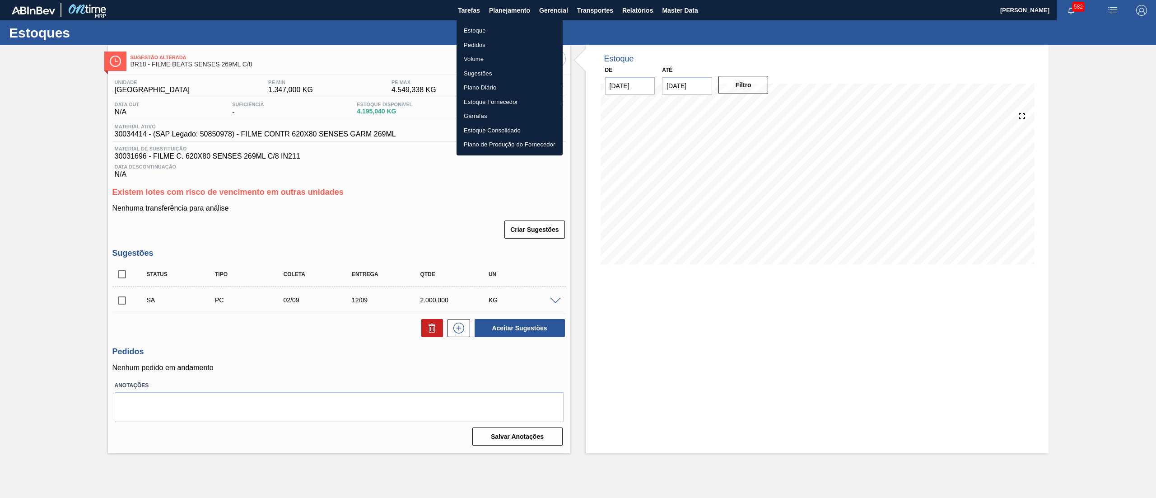
click at [499, 31] on li "Estoque" at bounding box center [510, 30] width 106 height 14
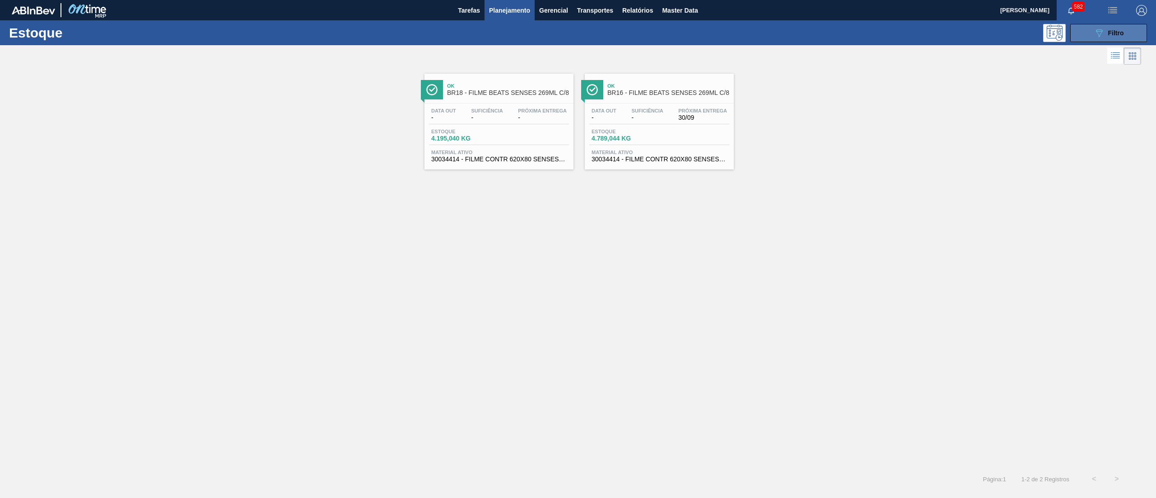
click at [1105, 30] on div "089F7B8B-B2A5-4AFE-B5C0-19BA573D28AC Filtro" at bounding box center [1109, 33] width 30 height 11
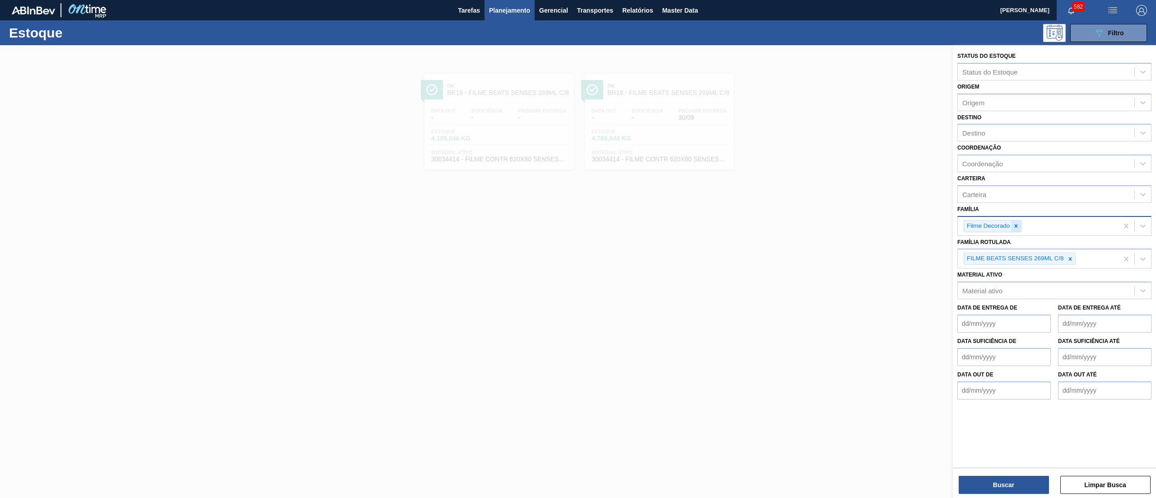
click at [1012, 220] on div at bounding box center [1016, 225] width 10 height 11
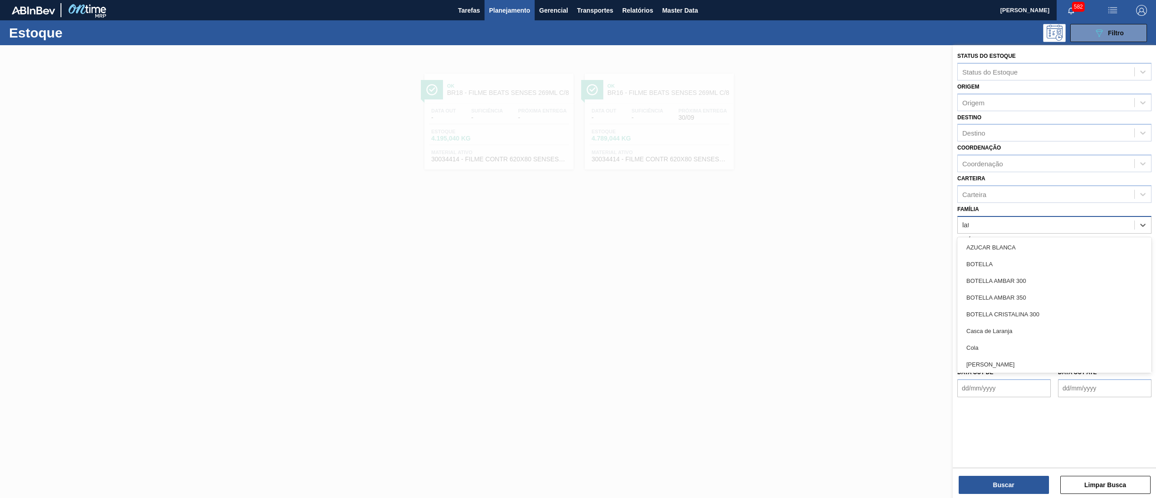
type input "lata"
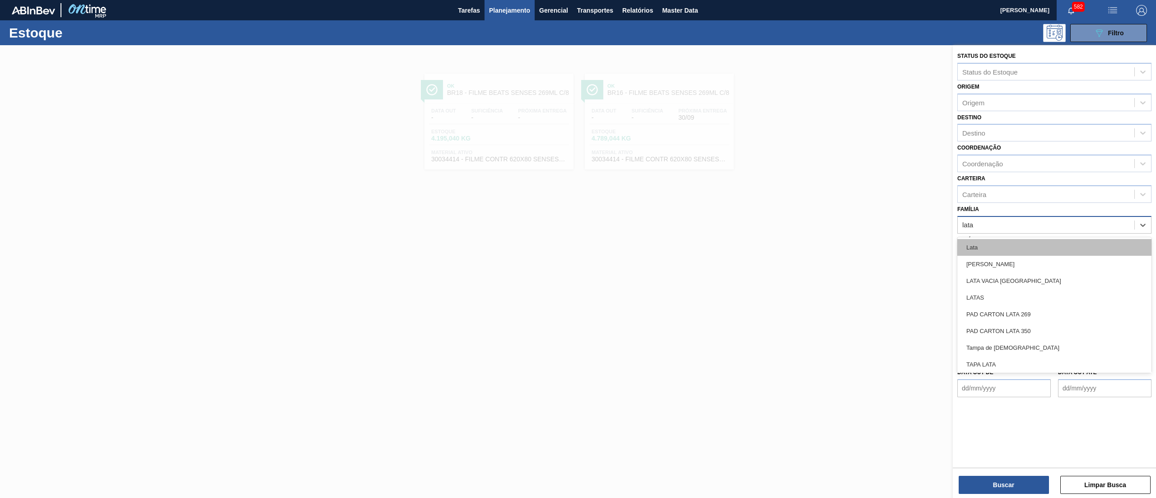
click at [988, 249] on div "Lata" at bounding box center [1055, 247] width 194 height 17
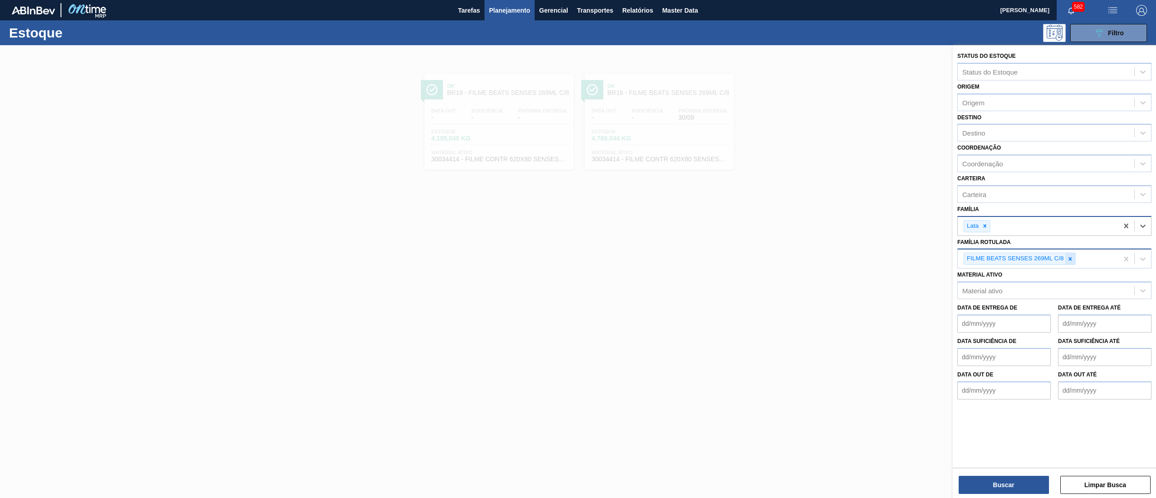
click at [1071, 257] on icon at bounding box center [1070, 258] width 3 height 3
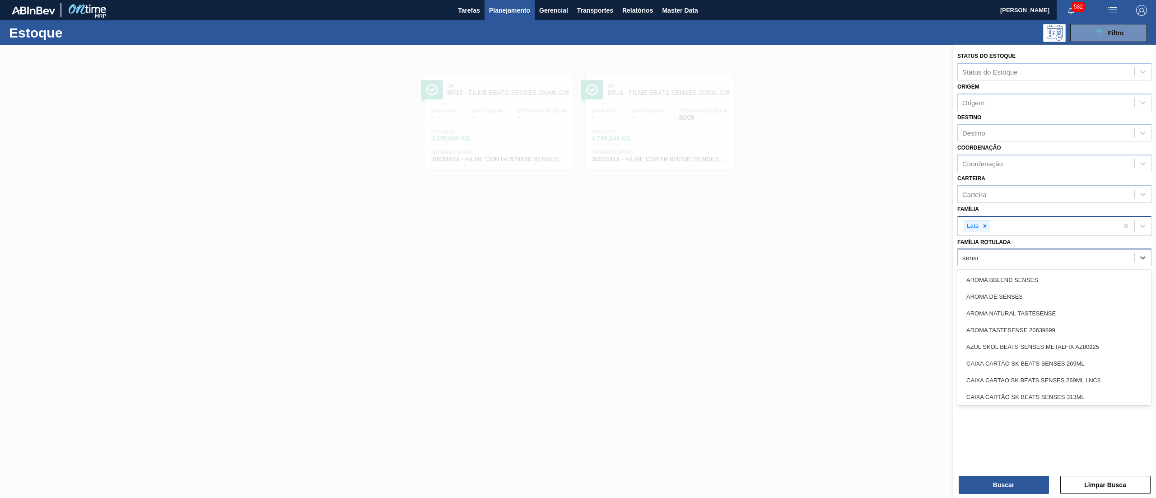
type Rotulada "senses"
click at [1068, 276] on div "LATA SK BEATS SENSES 269ML" at bounding box center [1055, 278] width 194 height 17
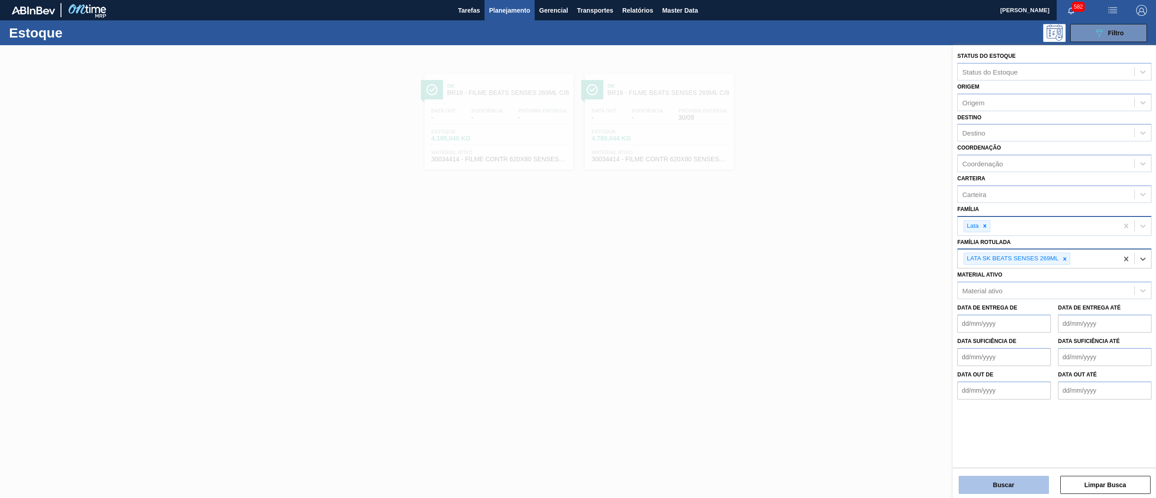
click at [1001, 478] on button "Buscar" at bounding box center [1004, 485] width 90 height 18
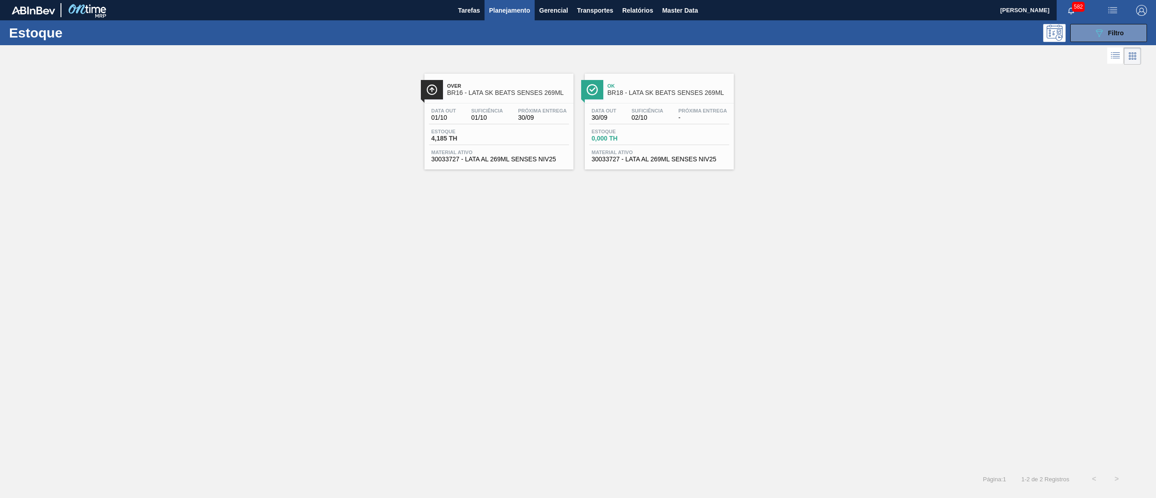
click at [530, 159] on span "30033727 - LATA AL 269ML SENSES NIV25" at bounding box center [499, 159] width 136 height 7
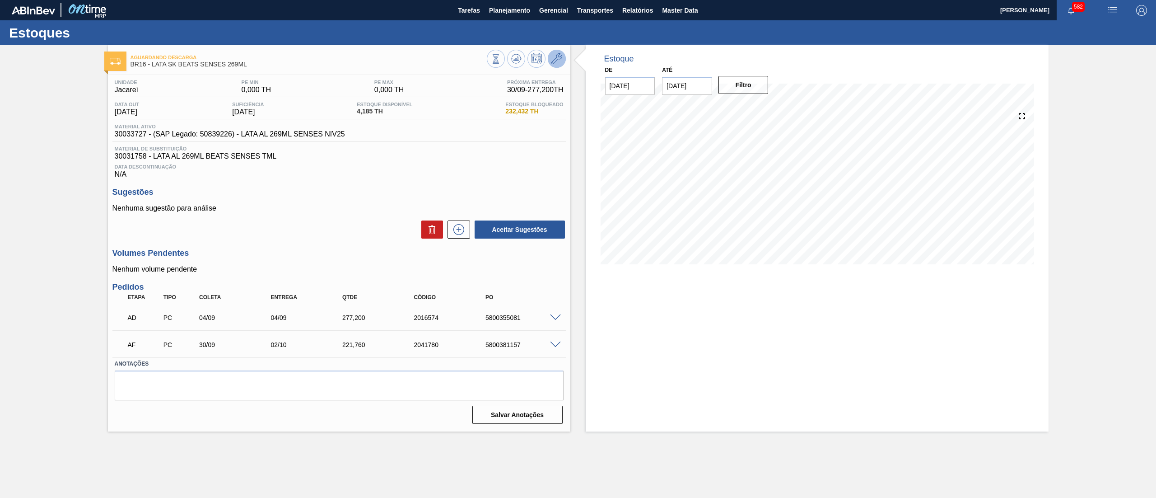
click at [561, 61] on icon at bounding box center [557, 58] width 11 height 11
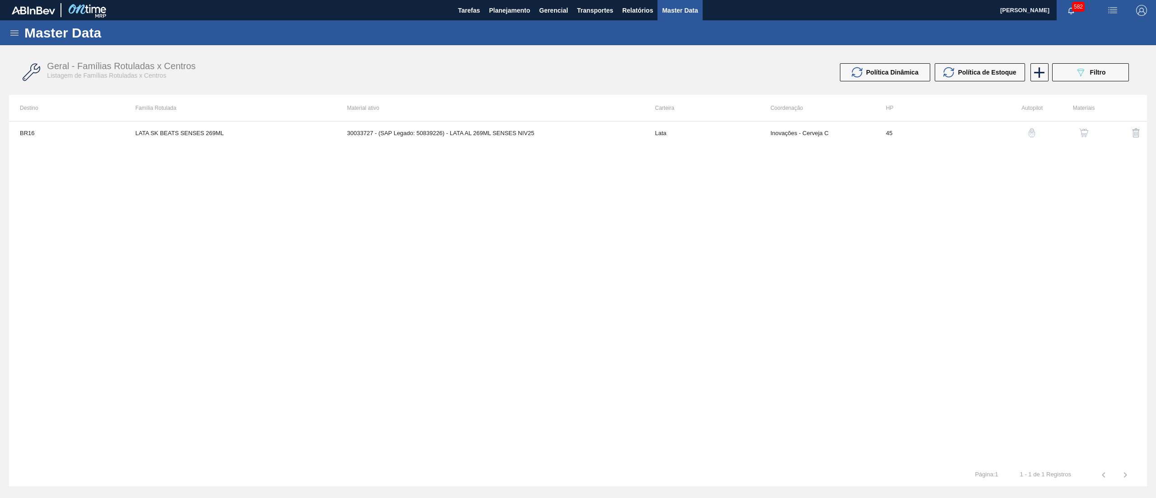
click at [1088, 135] on img "button" at bounding box center [1084, 132] width 9 height 9
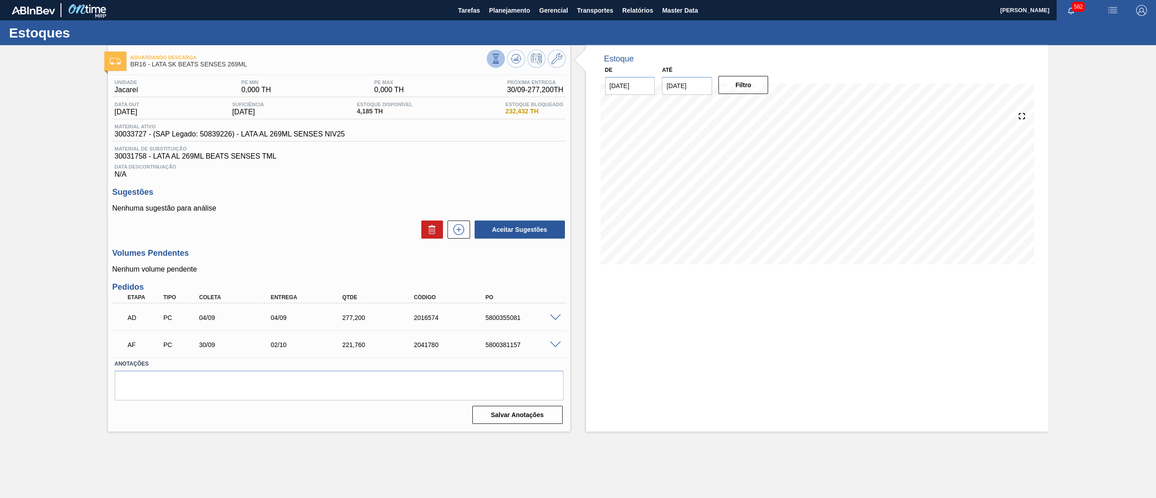
click at [501, 59] on icon at bounding box center [496, 59] width 10 height 10
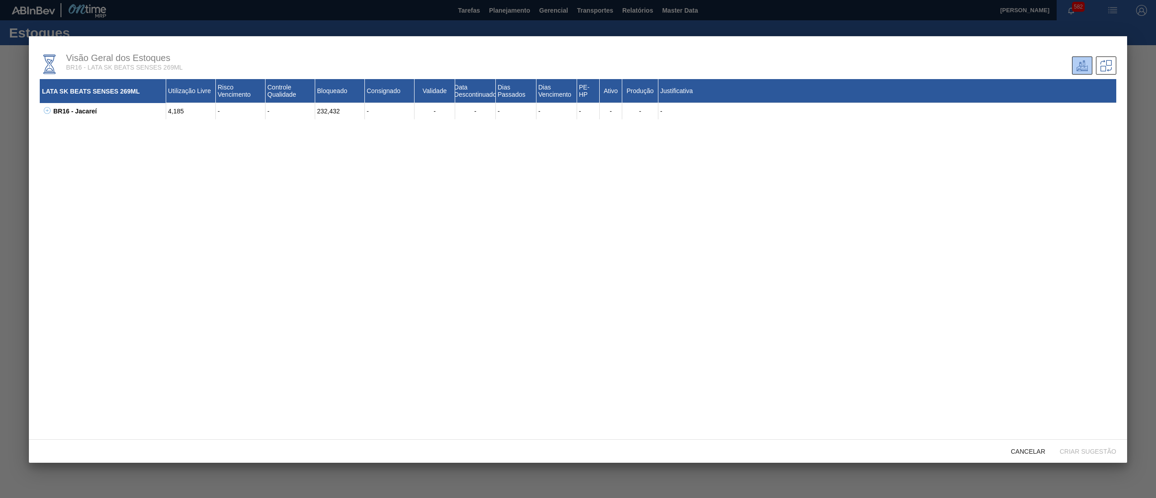
click at [49, 112] on icon at bounding box center [47, 110] width 7 height 7
click at [1040, 453] on span "Cancelar" at bounding box center [1028, 451] width 49 height 7
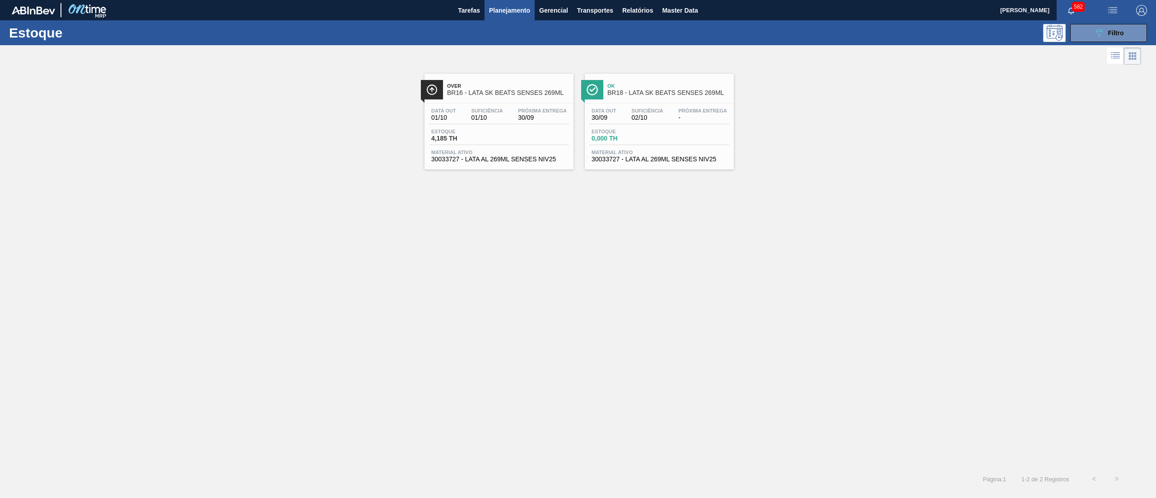
click at [646, 164] on div "Data out 30/09 Suficiência 02/10 Próxima Entrega - Estoque 0,000 TH Material at…" at bounding box center [659, 133] width 149 height 61
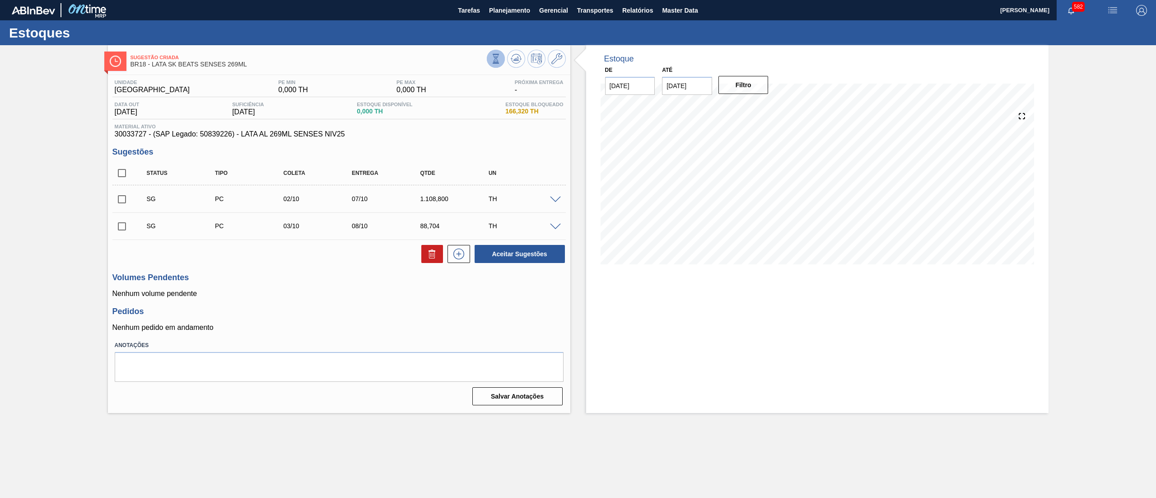
click at [491, 57] on icon at bounding box center [496, 59] width 10 height 10
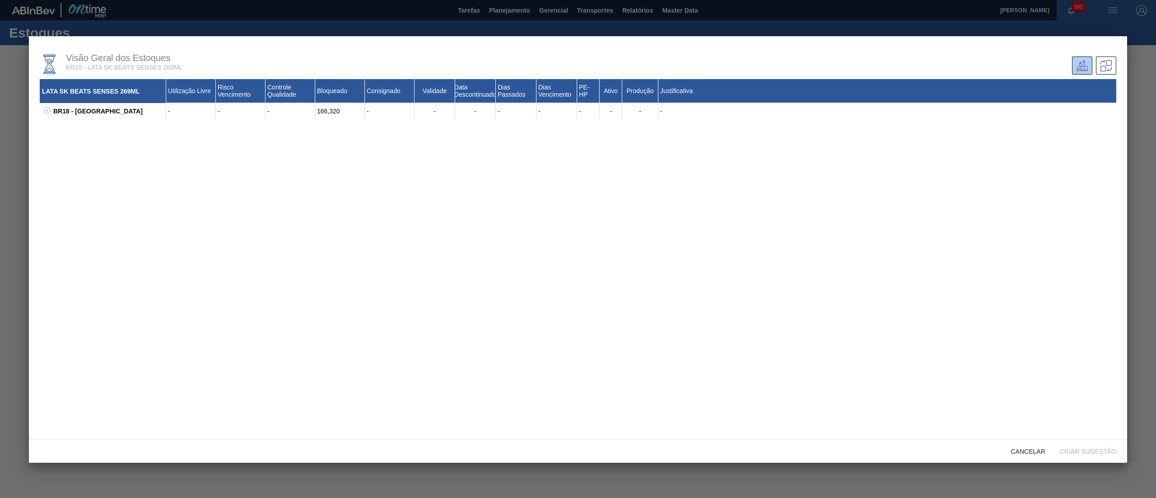
click at [49, 111] on icon at bounding box center [47, 110] width 7 height 7
click at [1024, 459] on div "Cancelar" at bounding box center [1028, 451] width 49 height 17
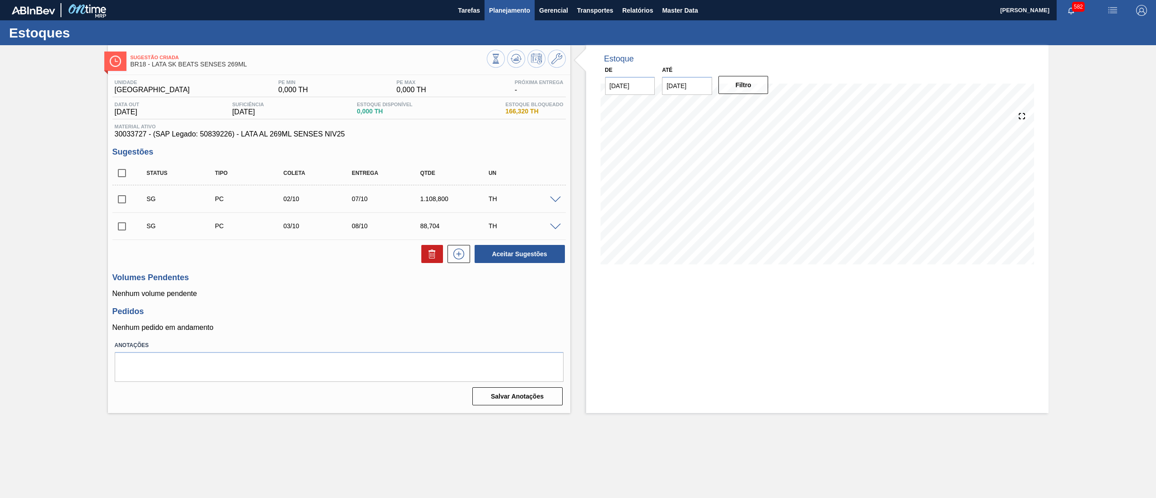
click at [514, 10] on span "Planejamento" at bounding box center [509, 10] width 41 height 11
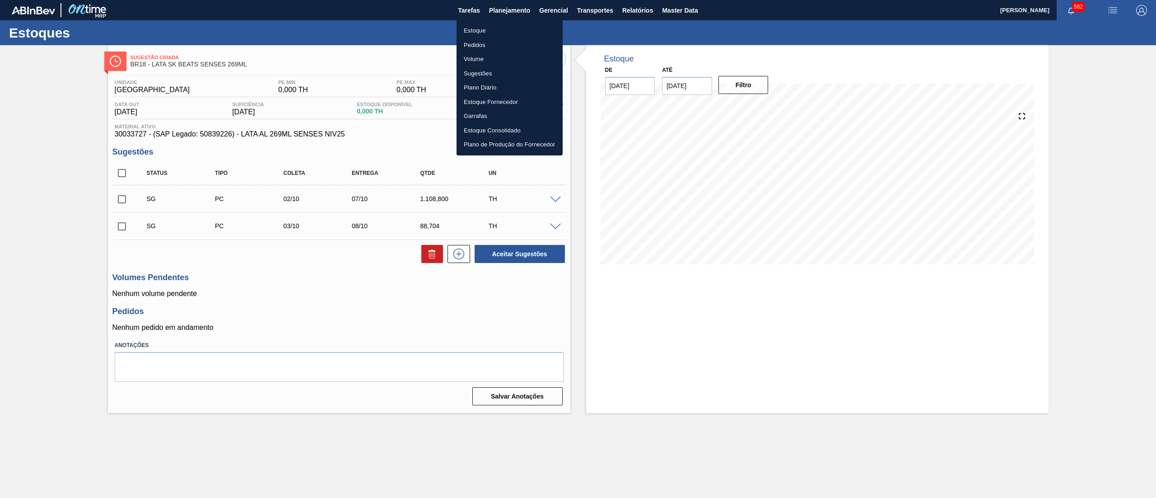
click at [508, 31] on li "Estoque" at bounding box center [510, 30] width 106 height 14
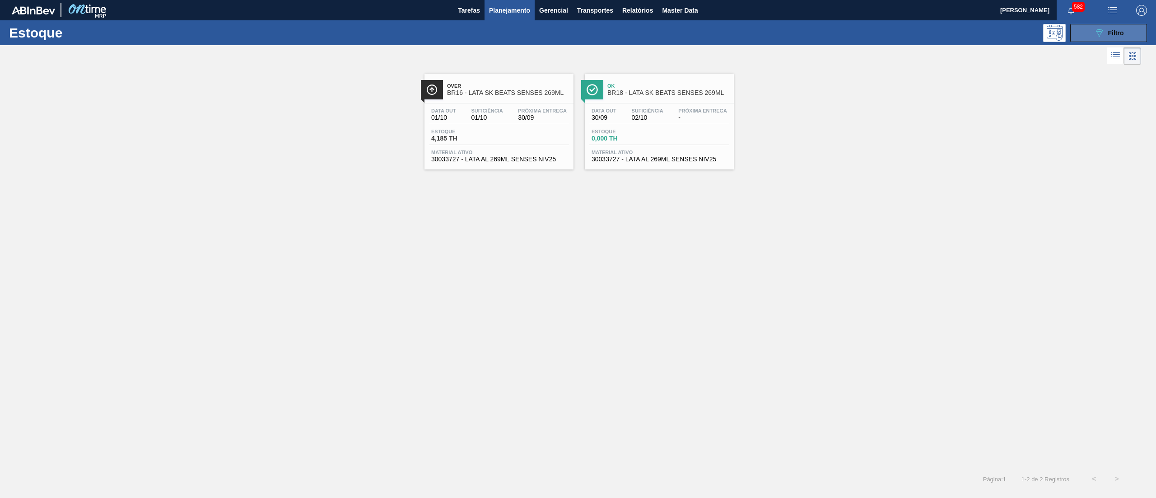
click at [1084, 29] on button "089F7B8B-B2A5-4AFE-B5C0-19BA573D28AC Filtro" at bounding box center [1109, 33] width 77 height 18
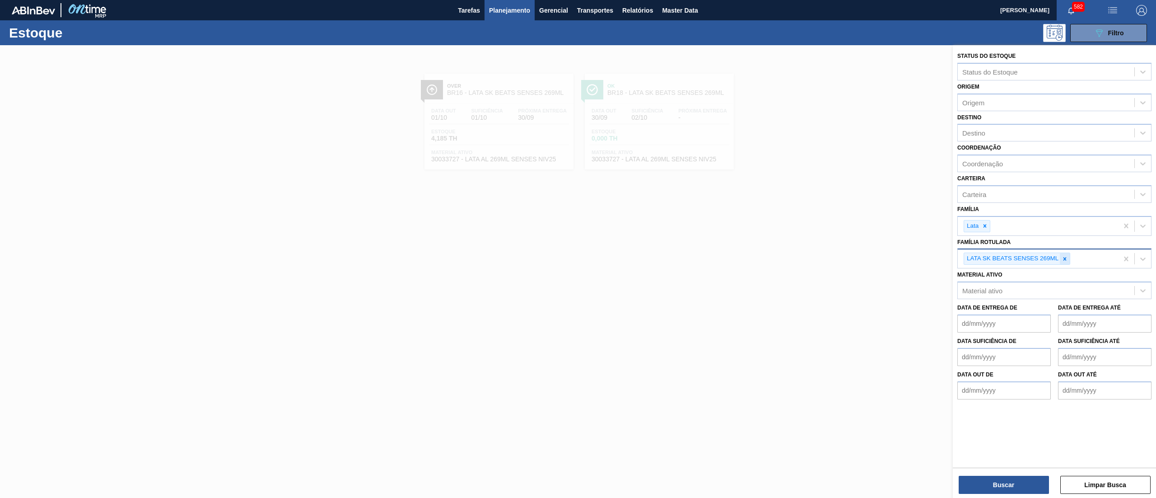
click at [1067, 258] on icon at bounding box center [1065, 259] width 6 height 6
click at [986, 225] on icon at bounding box center [985, 226] width 3 height 3
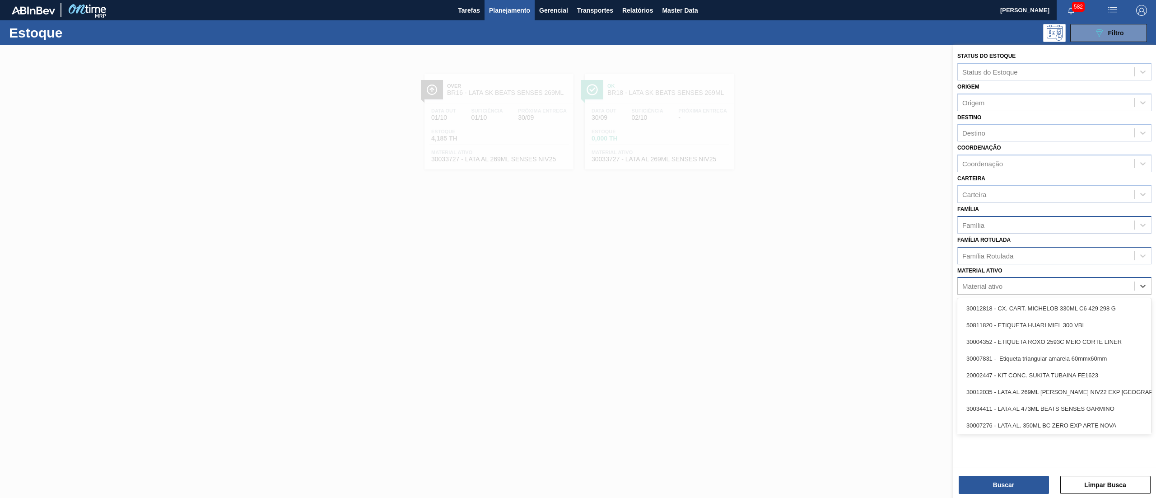
click at [985, 280] on div "Material ativo" at bounding box center [1046, 286] width 177 height 13
type ativo "33730"
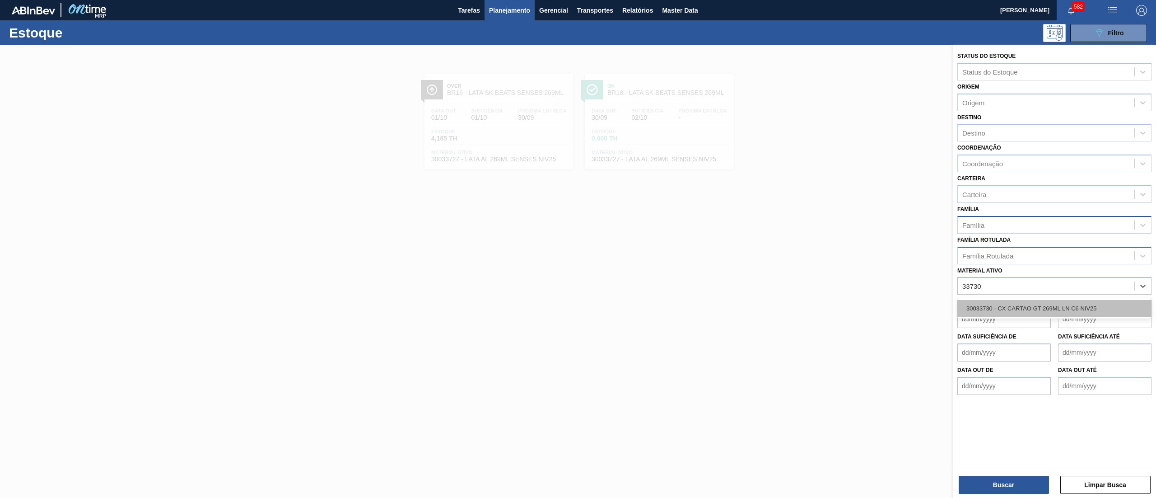
click at [1007, 300] on div "30033730 - CX CARTAO GT 269ML LN C6 NIV25" at bounding box center [1055, 308] width 194 height 17
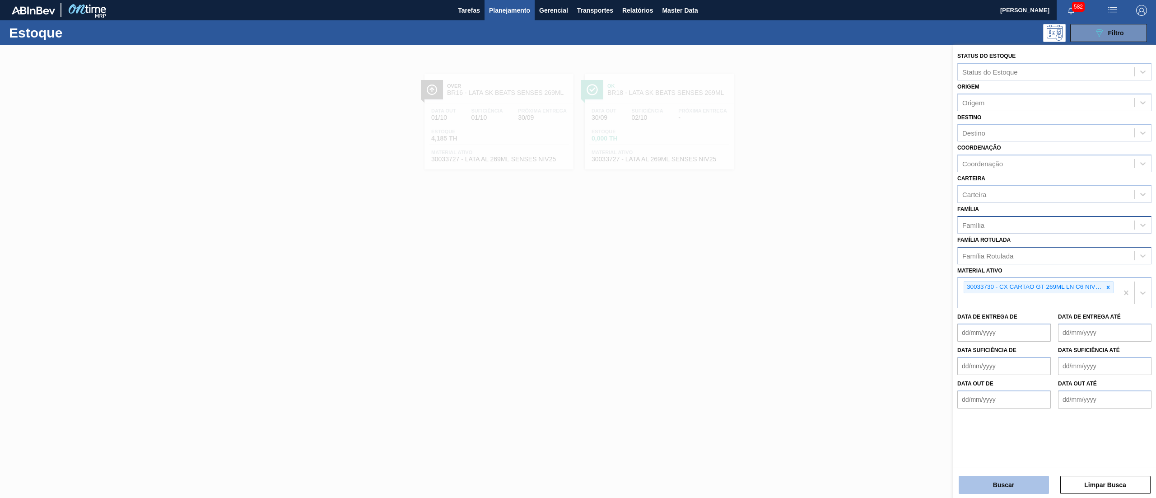
click at [973, 491] on button "Buscar" at bounding box center [1004, 485] width 90 height 18
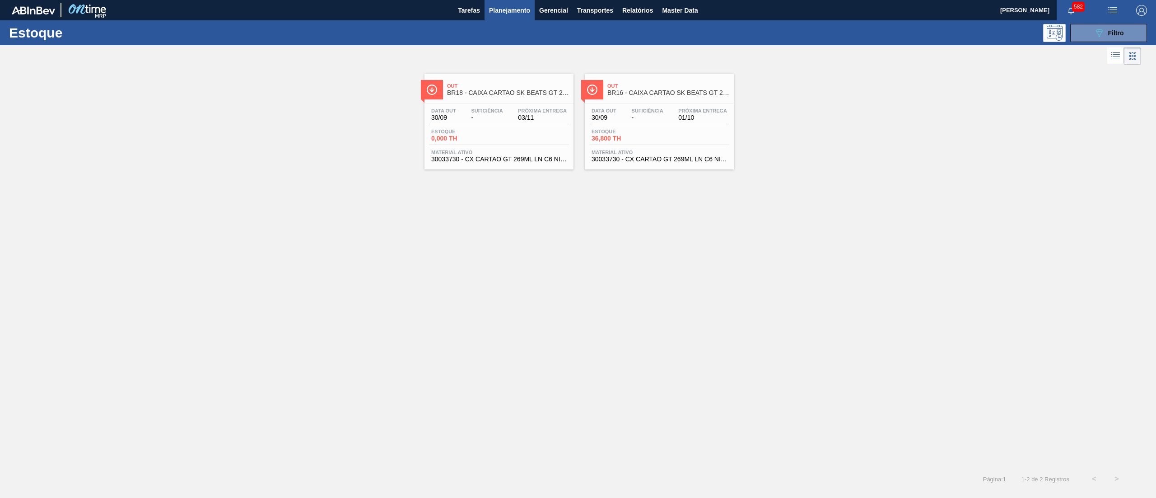
click at [649, 149] on div "Data out 30/09 Suficiência - Próxima Entrega 01/10 Estoque 36,800 TH Material a…" at bounding box center [659, 133] width 149 height 61
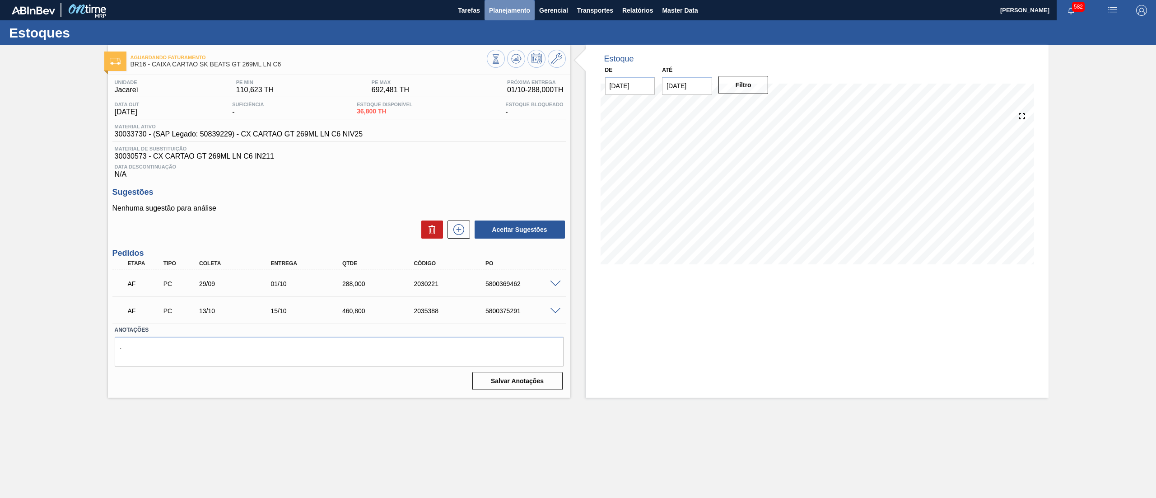
click at [529, 12] on span "Planejamento" at bounding box center [509, 10] width 41 height 11
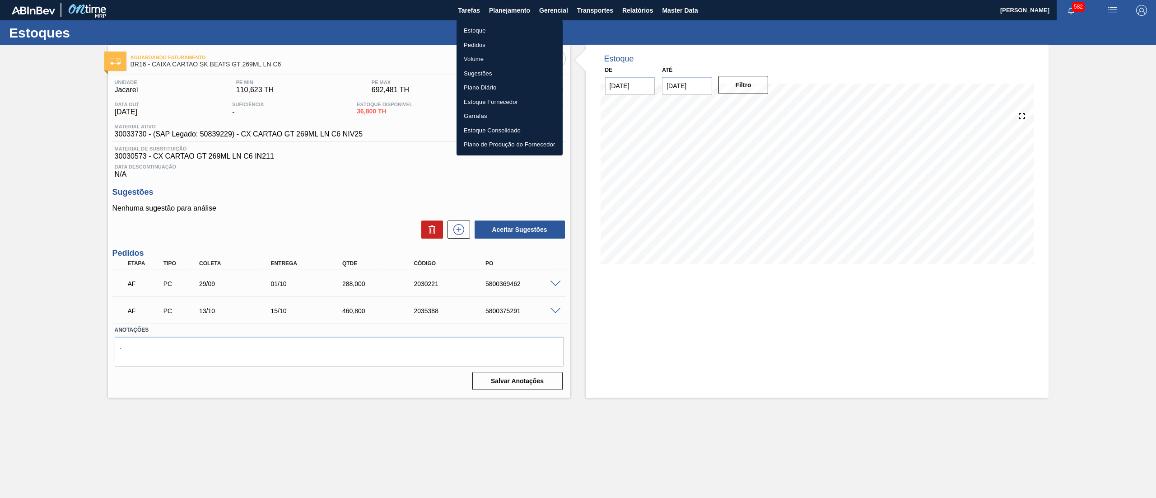
click at [524, 28] on li "Estoque" at bounding box center [510, 30] width 106 height 14
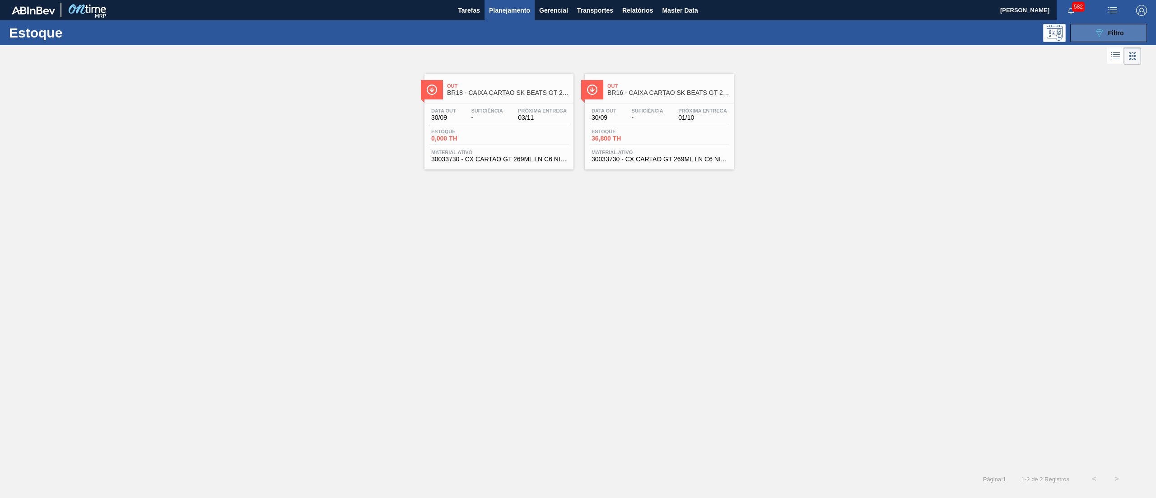
click at [1091, 25] on button "089F7B8B-B2A5-4AFE-B5C0-19BA573D28AC Filtro" at bounding box center [1109, 33] width 77 height 18
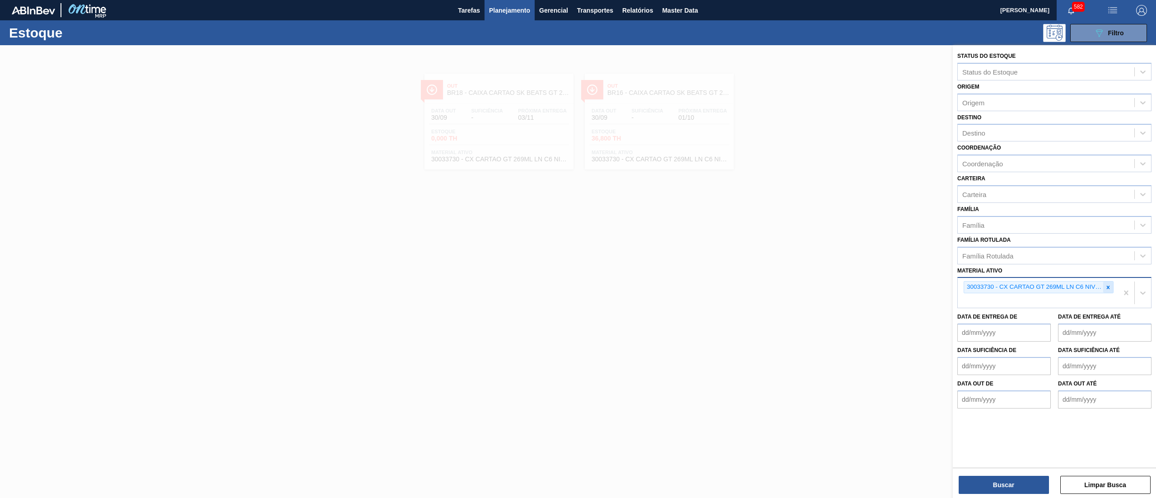
click at [1109, 288] on icon at bounding box center [1108, 287] width 6 height 6
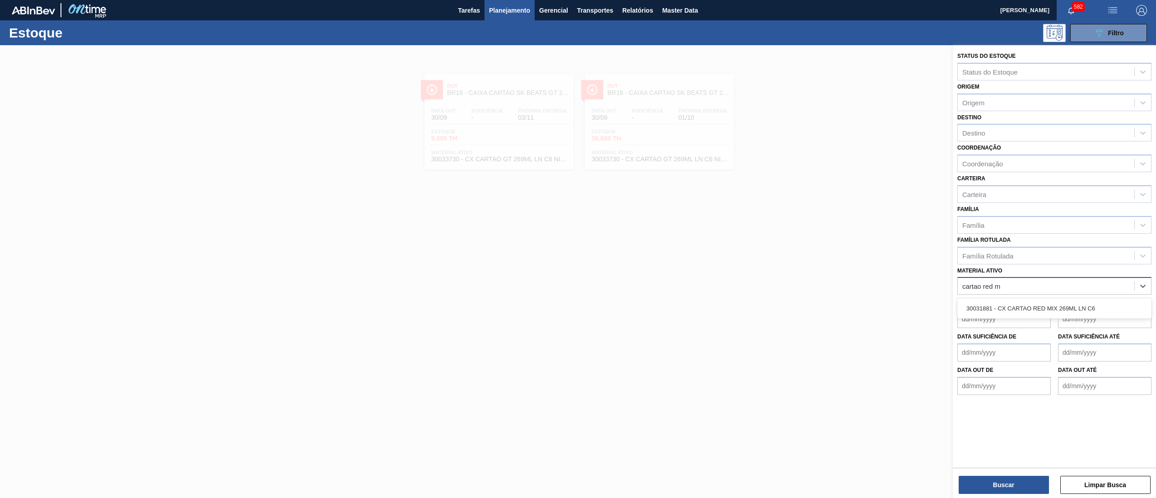
type ativo "cartao red mi"
click at [1083, 303] on div "30031881 - CX CARTAO RED MIX 269ML LN C6" at bounding box center [1055, 308] width 194 height 17
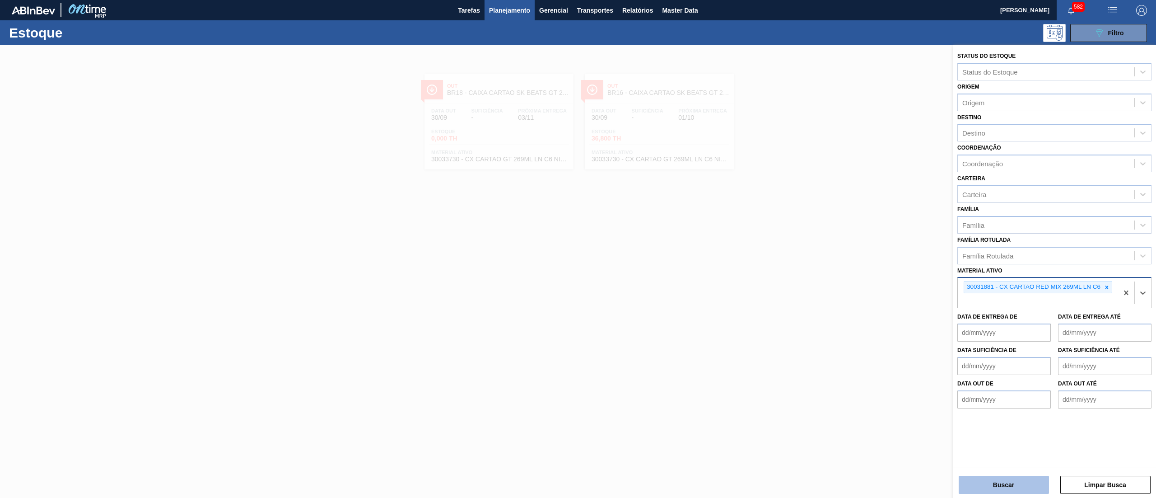
click at [979, 484] on button "Buscar" at bounding box center [1004, 485] width 90 height 18
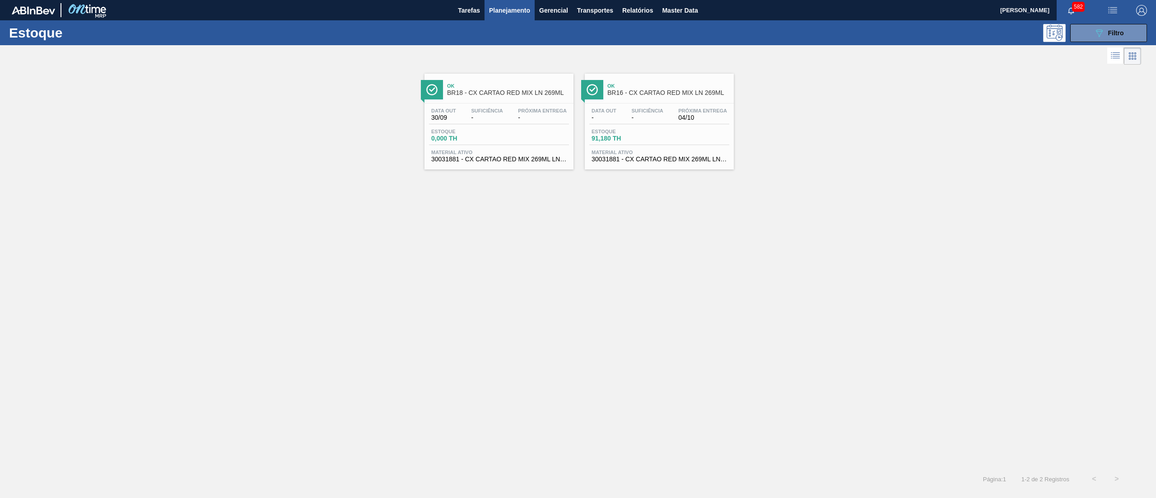
click at [635, 150] on span "Material ativo" at bounding box center [660, 152] width 136 height 5
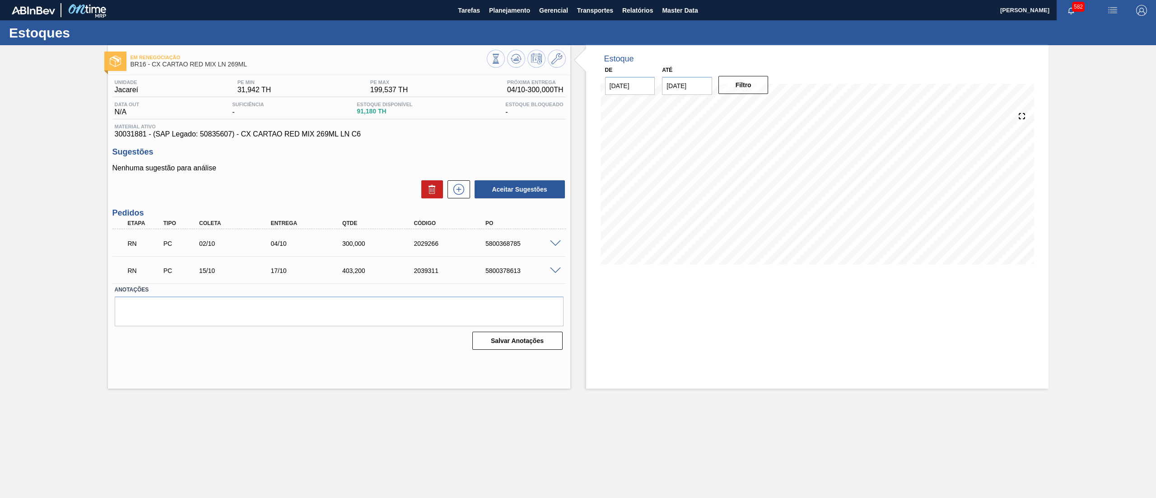
click at [557, 240] on span at bounding box center [555, 243] width 11 height 7
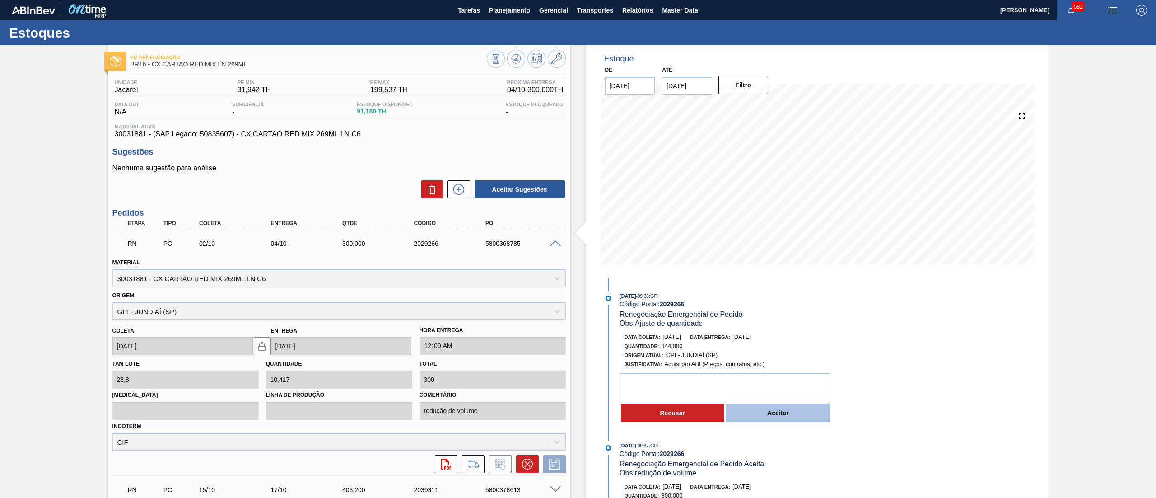
click at [786, 410] on button "Aceitar" at bounding box center [778, 413] width 104 height 18
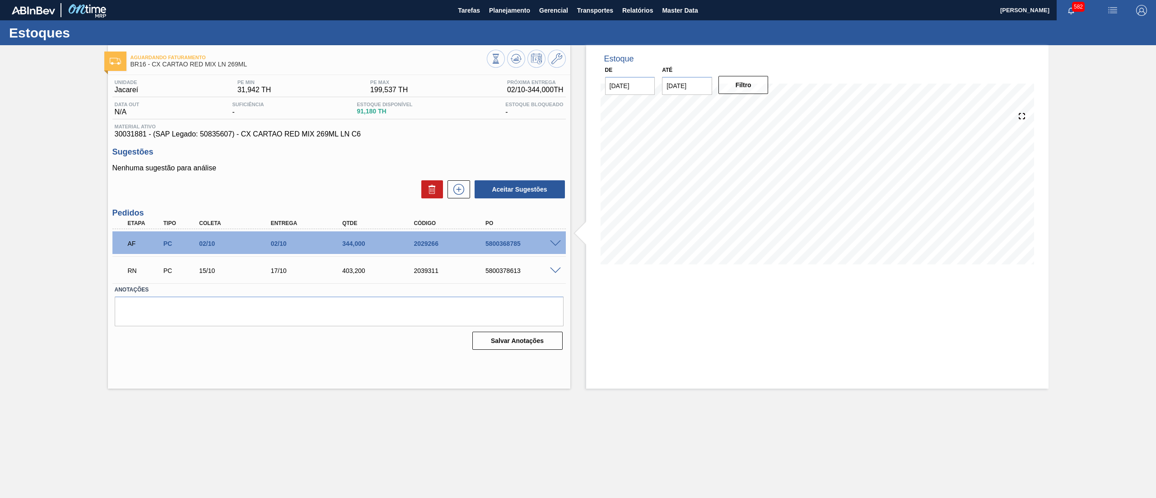
click at [555, 267] on span at bounding box center [555, 270] width 11 height 7
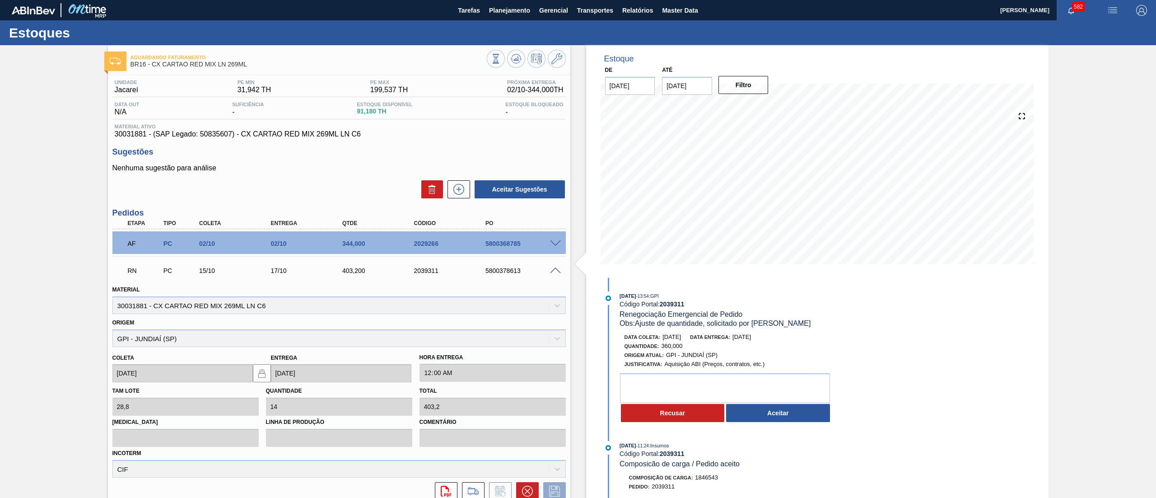
click at [692, 86] on input "[DATE]" at bounding box center [687, 86] width 50 height 18
click at [762, 104] on button "Next Month" at bounding box center [763, 107] width 6 height 6
click at [758, 184] on div "22" at bounding box center [761, 180] width 12 height 12
type input "[DATE]"
click at [751, 82] on button "Filtro" at bounding box center [744, 85] width 50 height 18
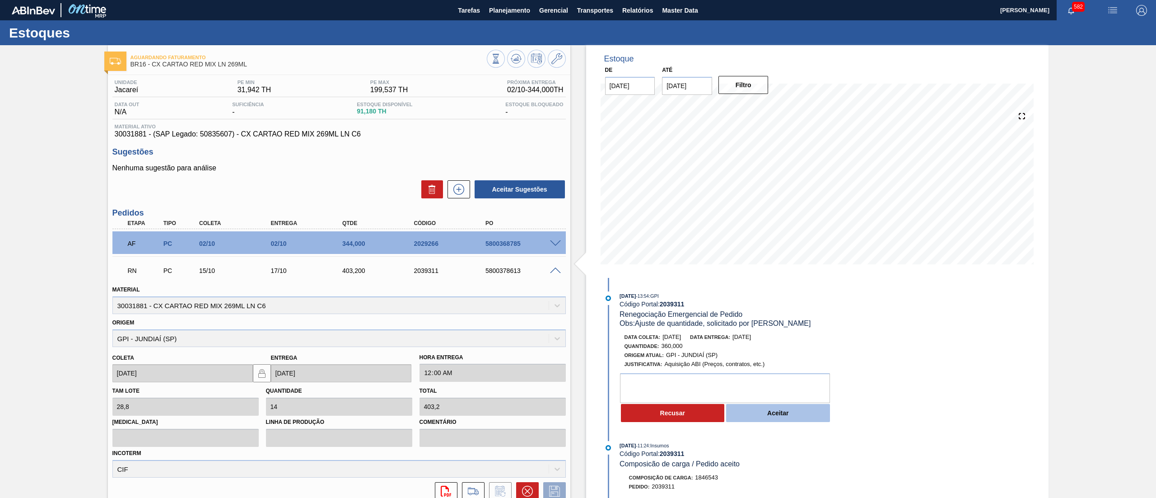
click at [772, 413] on button "Aceitar" at bounding box center [778, 413] width 104 height 18
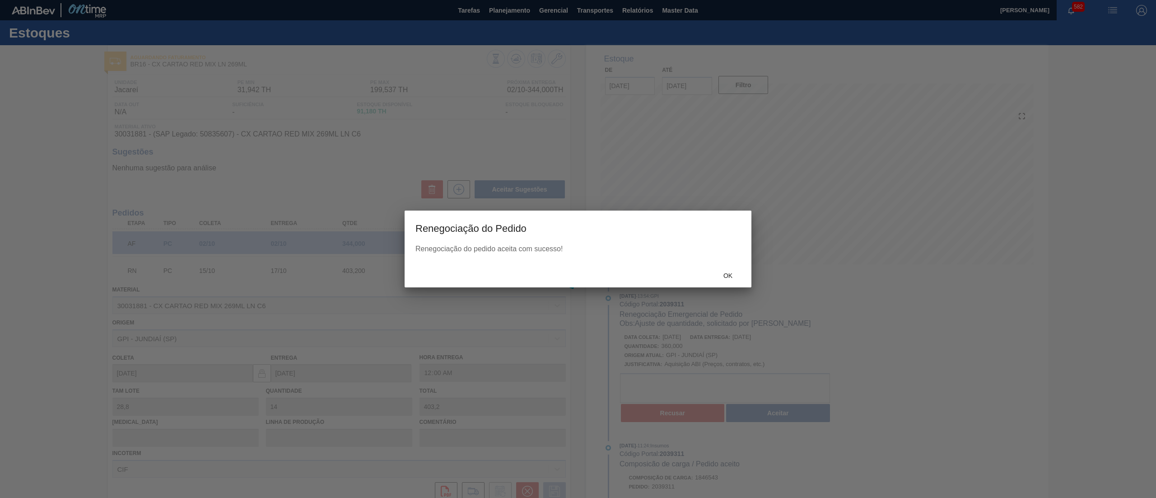
type input "12,5"
type input "360"
type input "Ajuste de quantidade, solicitado por [PERSON_NAME]"
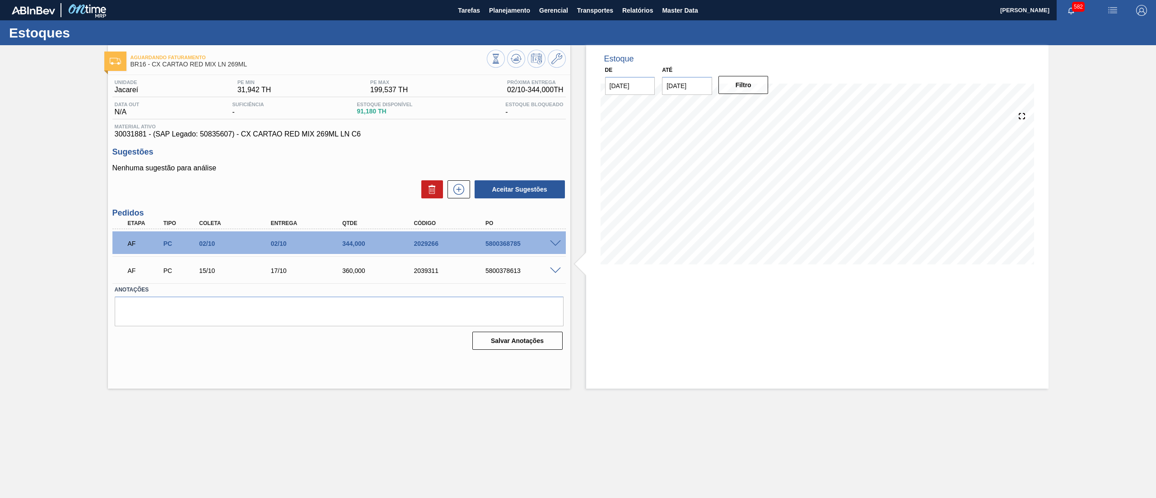
click at [575, 202] on div "Estoque De [DATE] Até [DATE] Filtro 30/09 Projeção de Estoque 91.18 [DOMAIN_NAM…" at bounding box center [810, 216] width 478 height 343
click at [517, 10] on span "Planejamento" at bounding box center [509, 10] width 41 height 11
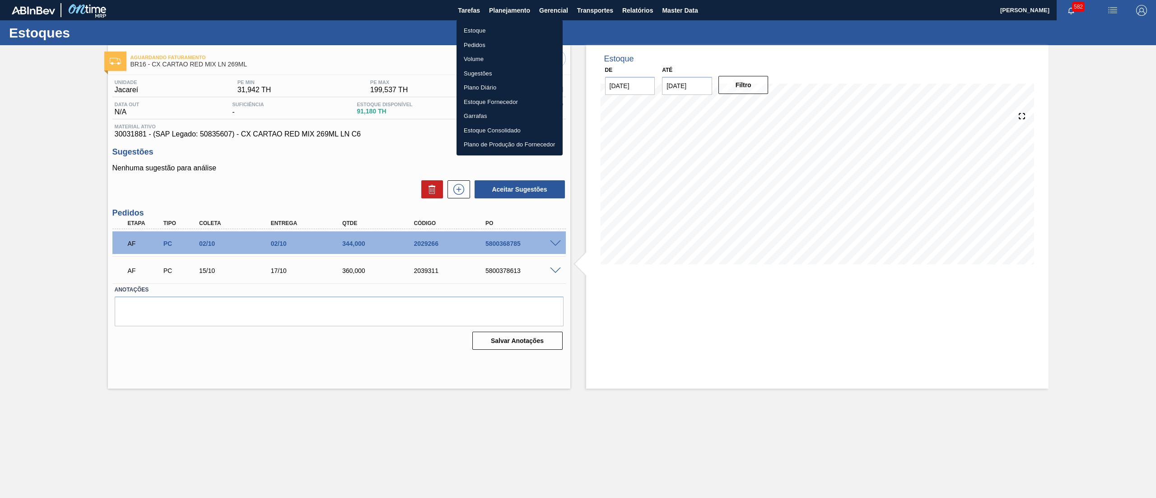
click at [505, 42] on li "Pedidos" at bounding box center [510, 45] width 106 height 14
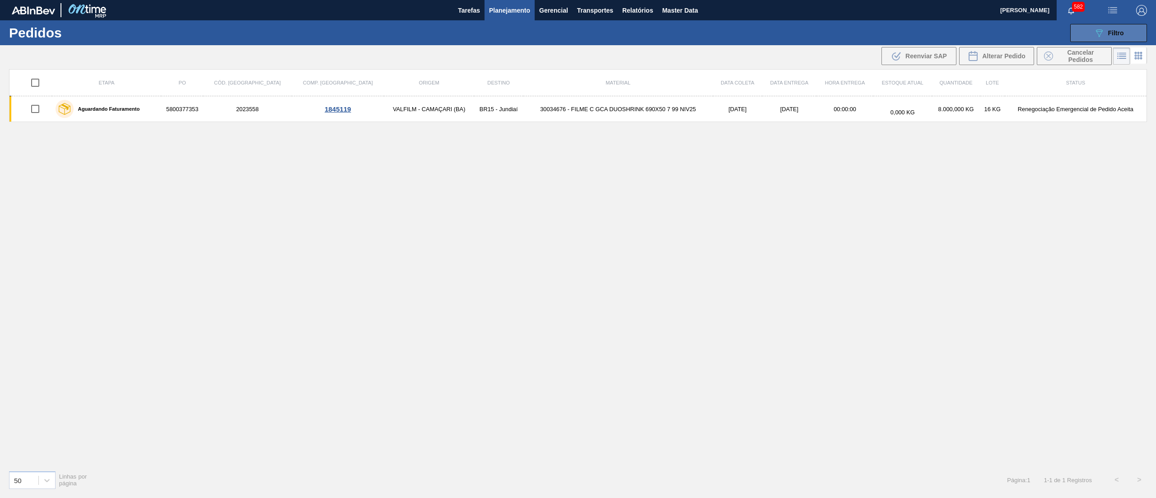
click at [1105, 33] on div "089F7B8B-B2A5-4AFE-B5C0-19BA573D28AC Filtro" at bounding box center [1109, 33] width 30 height 11
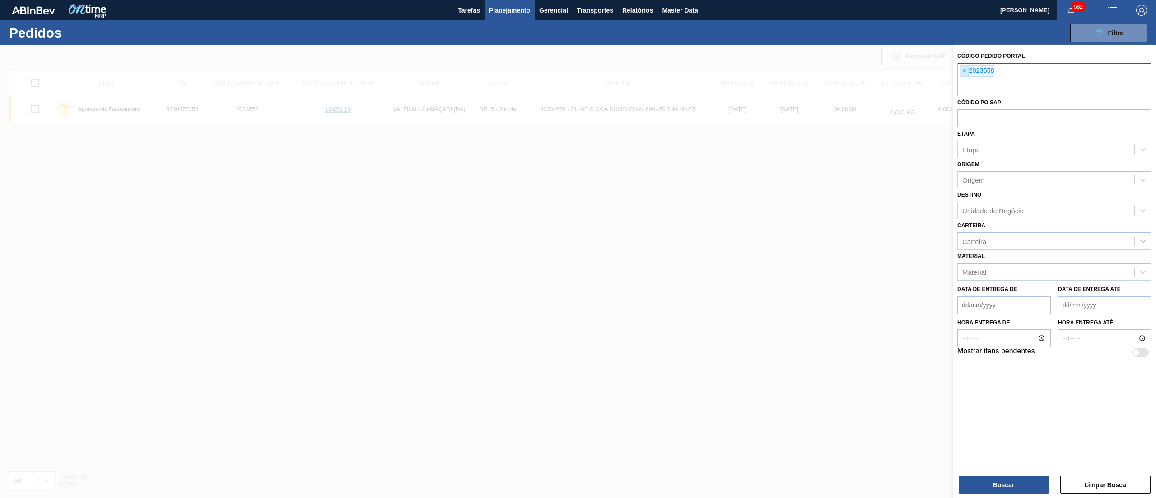
click at [962, 74] on span "×" at bounding box center [964, 71] width 9 height 11
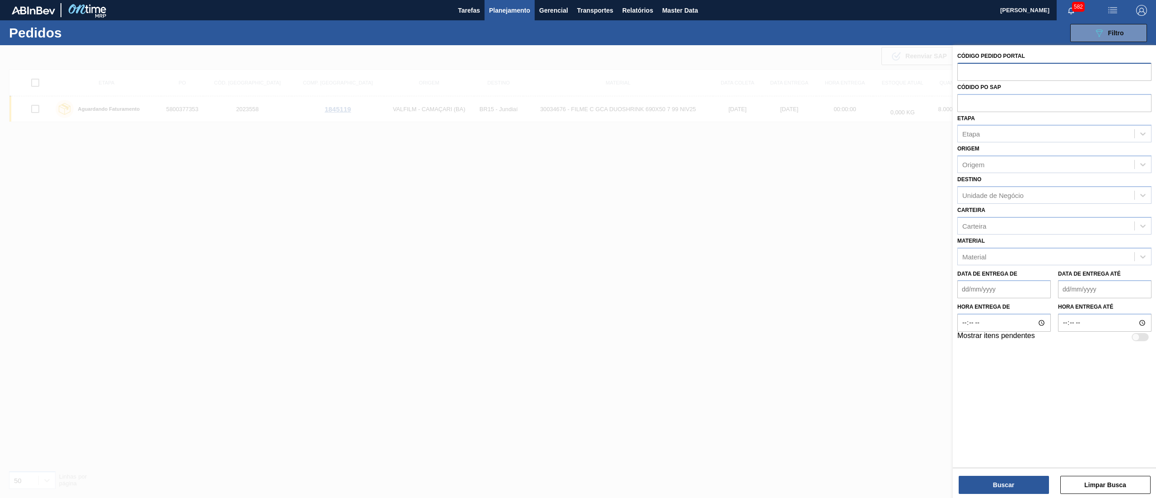
paste input "2042204"
type input "2042204"
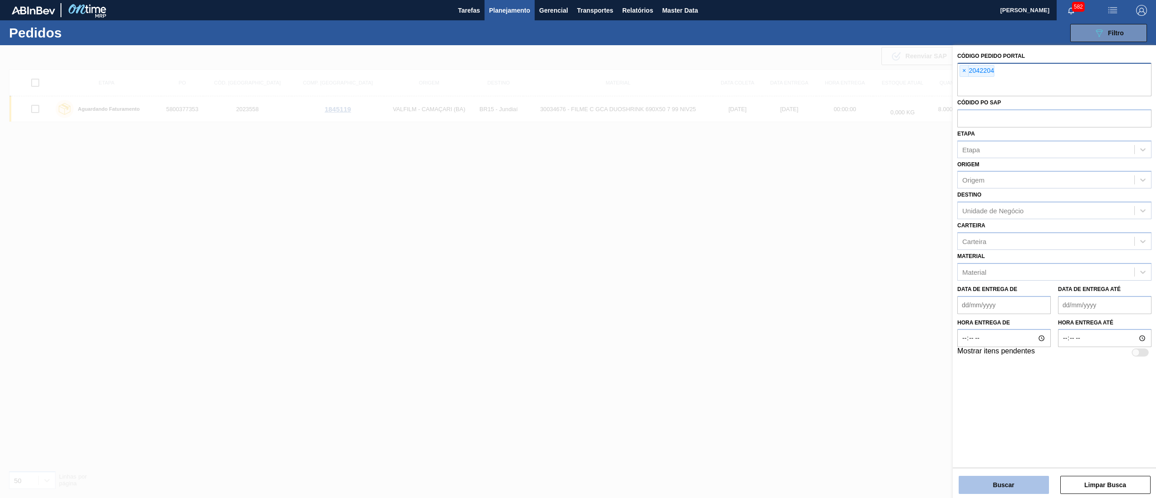
click at [992, 489] on button "Buscar" at bounding box center [1004, 485] width 90 height 18
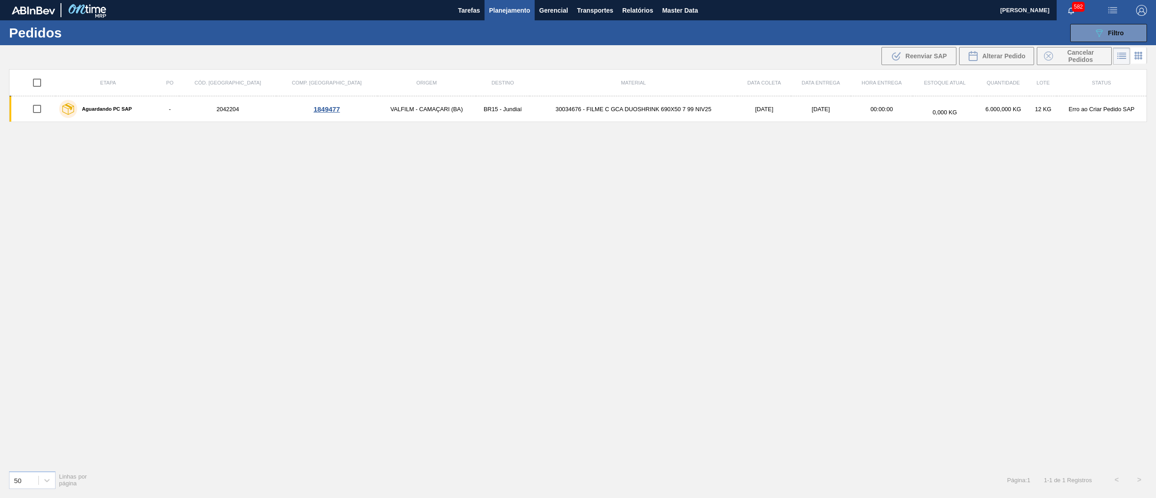
click at [618, 108] on td "30034676 - FILME C GCA DUOSHRINK 690X50 7 99 NIV25" at bounding box center [634, 109] width 208 height 26
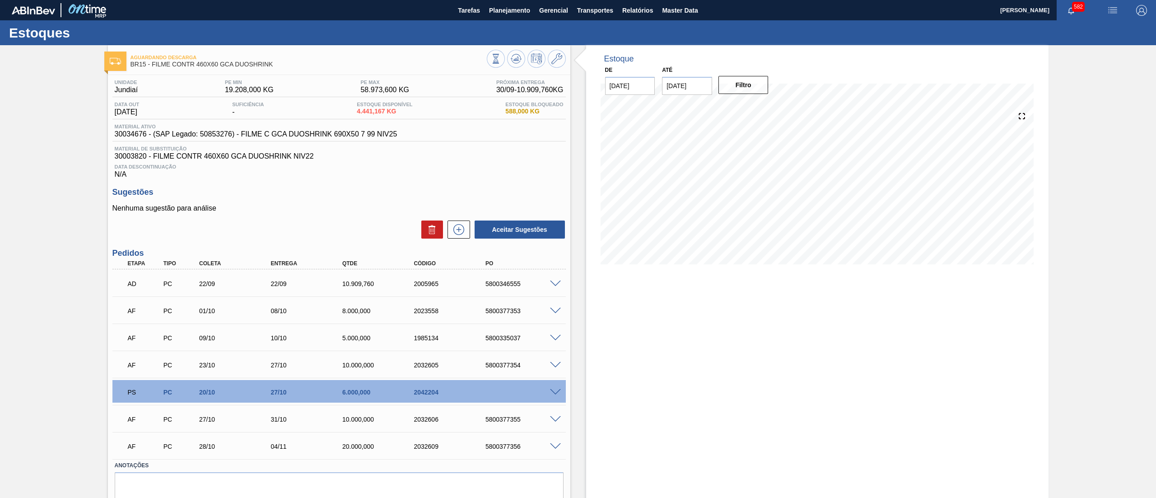
click at [557, 392] on span at bounding box center [555, 392] width 11 height 7
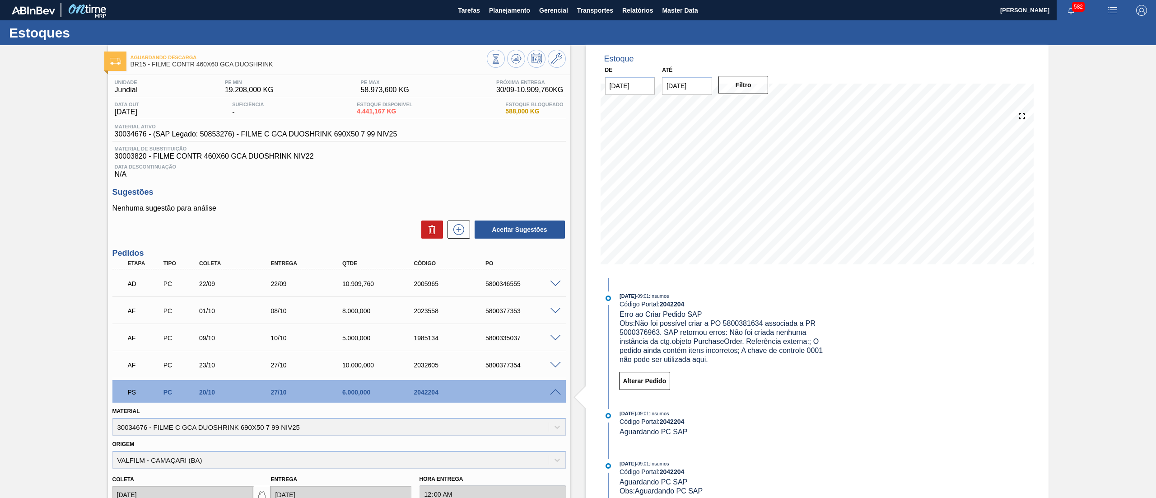
scroll to position [255, 0]
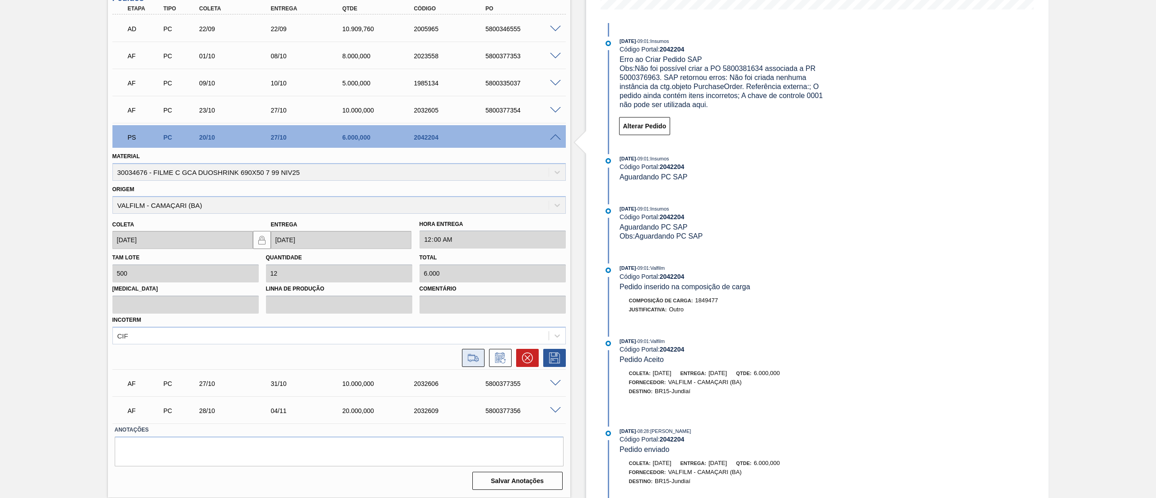
click at [462, 356] on button at bounding box center [473, 358] width 23 height 18
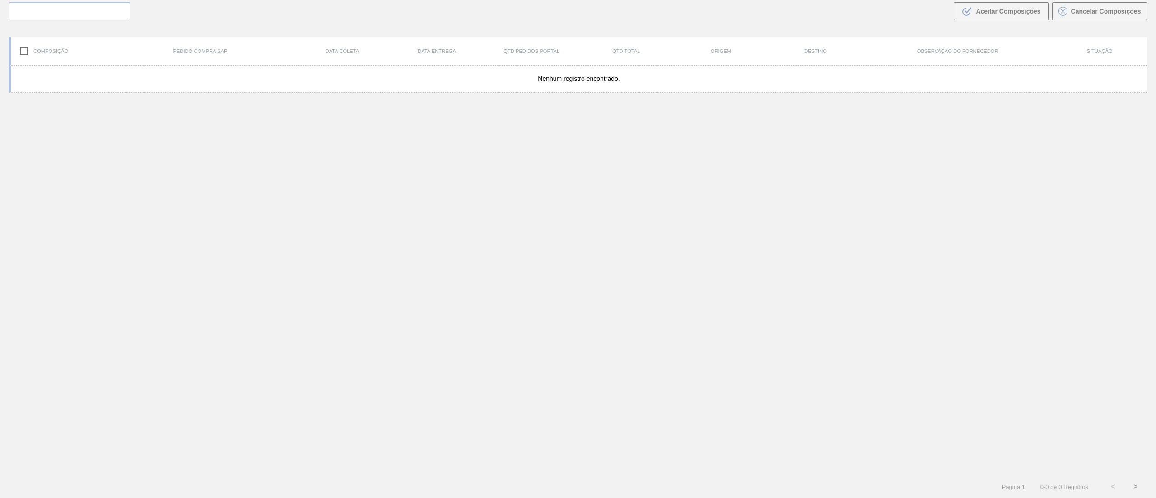
scroll to position [65, 0]
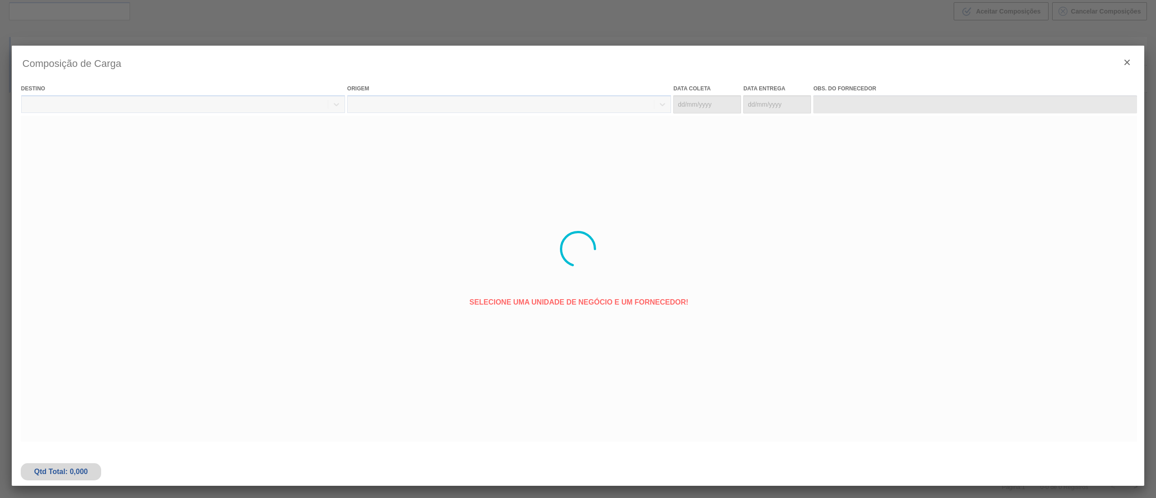
type coleta "[DATE]"
type entrega "[DATE]"
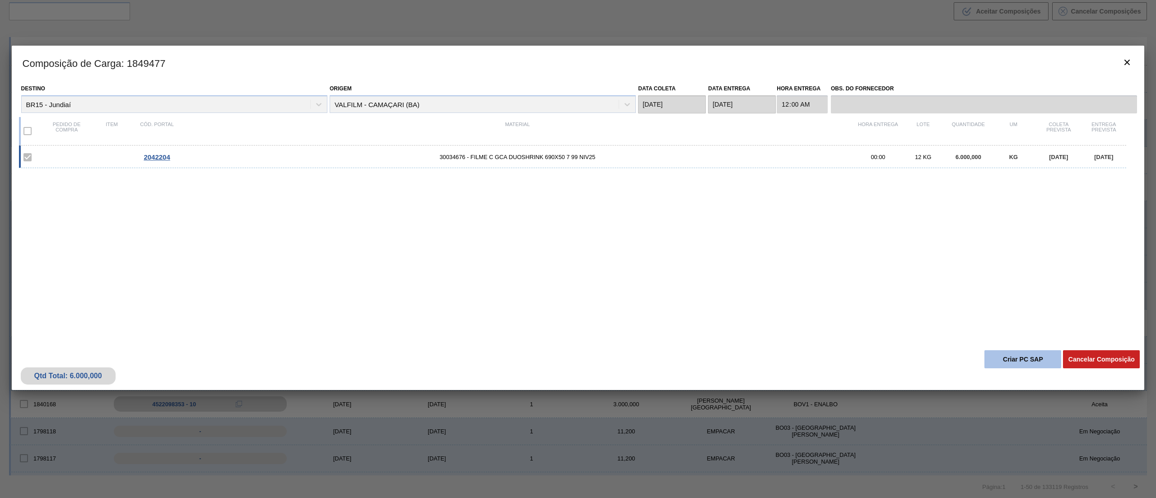
click at [1007, 353] on button "Criar PC SAP" at bounding box center [1023, 359] width 77 height 18
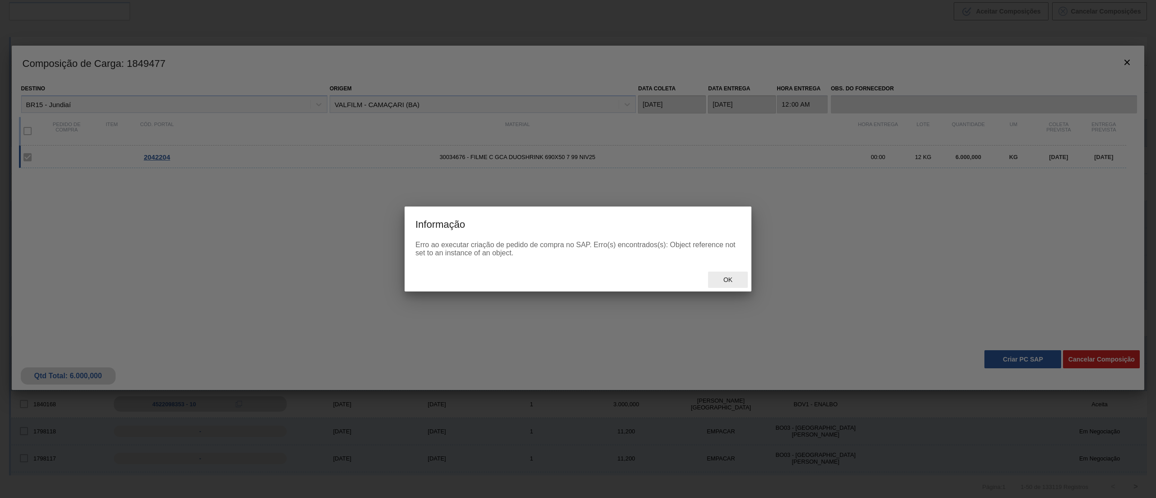
click at [745, 283] on div "Ok" at bounding box center [728, 279] width 40 height 17
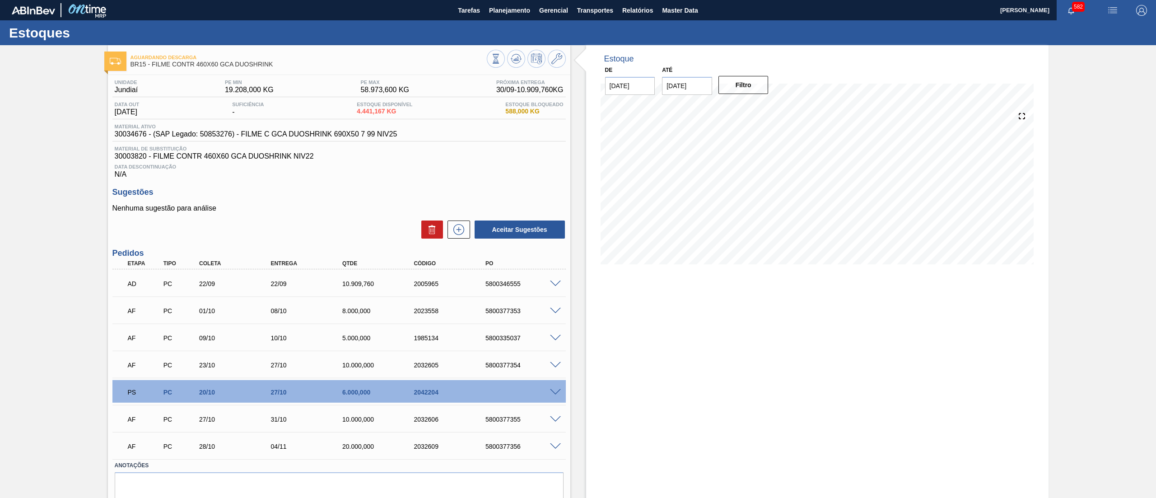
click at [557, 392] on span at bounding box center [555, 392] width 11 height 7
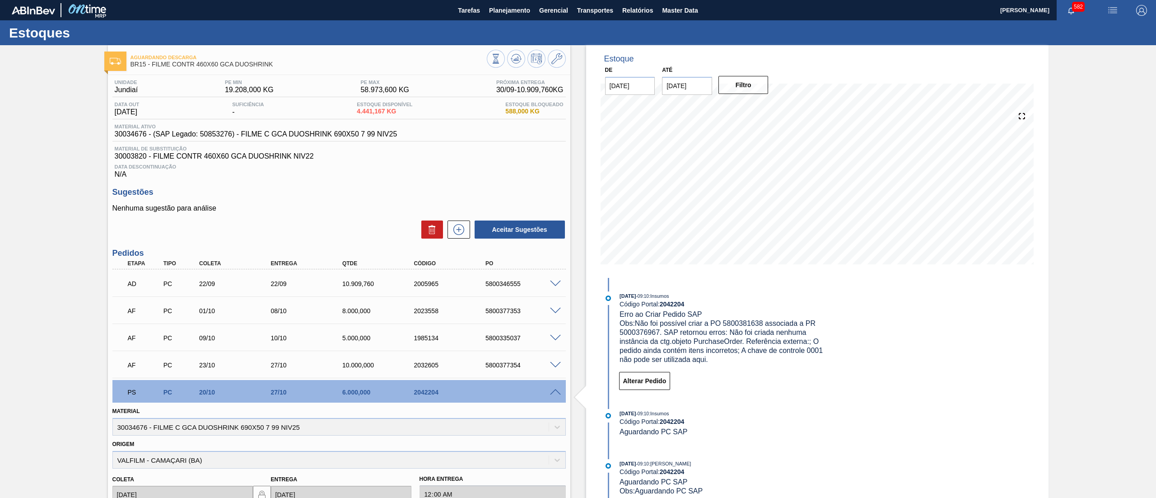
scroll to position [255, 0]
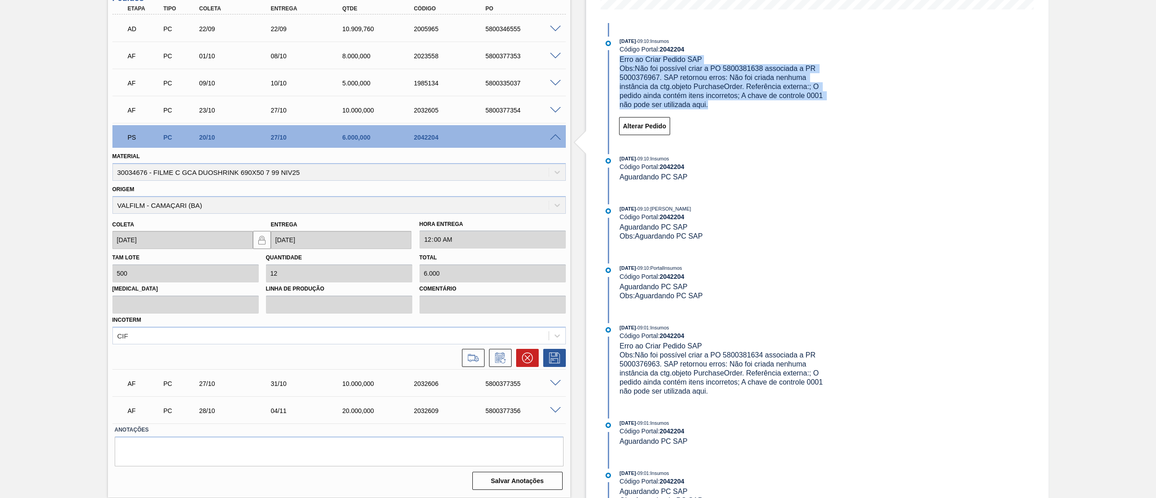
drag, startPoint x: 722, startPoint y: 107, endPoint x: 613, endPoint y: 58, distance: 119.7
click at [613, 58] on div "[DATE] 09:10 : Insumos Código Portal: 2042204 Erro ao Criar Pedido SAP Obs: Não…" at bounding box center [718, 73] width 233 height 73
copy div "Erro ao Criar Pedido SAP Obs: Não foi possível criar a PO 5800381638 associada …"
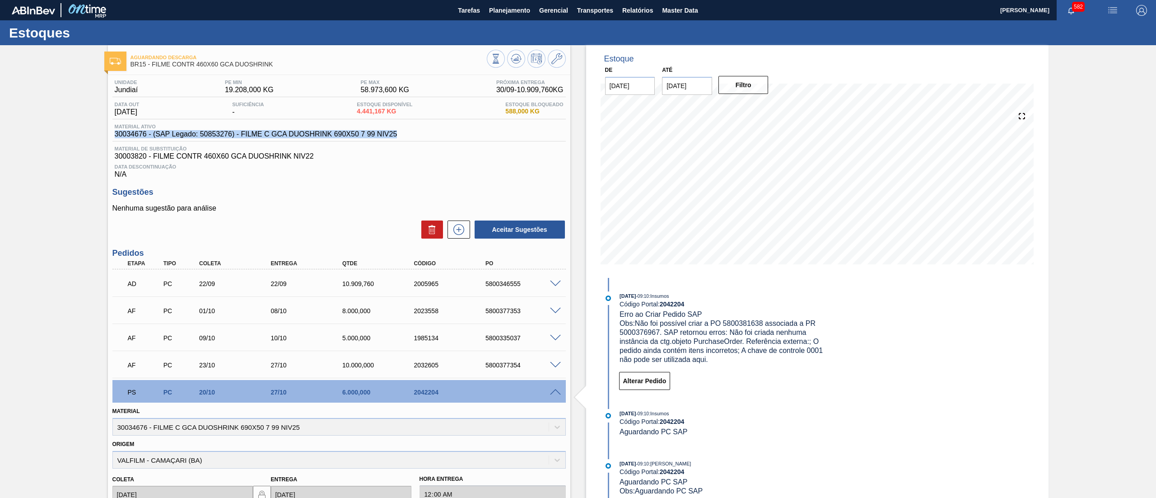
drag, startPoint x: 407, startPoint y: 135, endPoint x: 93, endPoint y: 133, distance: 314.0
click at [93, 133] on div "Aguardando Descarga BR15 - FILME CONTR 460X60 GCA DUOSHRINK Unidade Jundiaí PE …" at bounding box center [578, 399] width 1156 height 708
copy span "30034676 - (SAP Legado: 50853276) - FILME C GCA DUOSHRINK 690X50 7 99 NIV25"
